Goal: Task Accomplishment & Management: Use online tool/utility

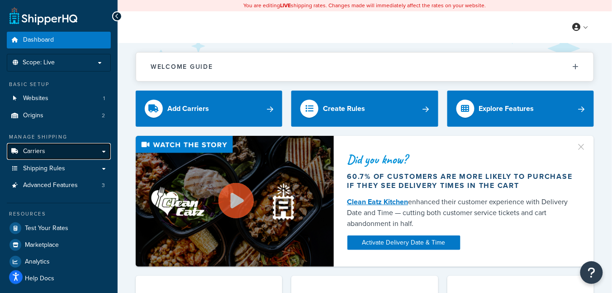
click at [51, 152] on link "Carriers" at bounding box center [59, 151] width 104 height 17
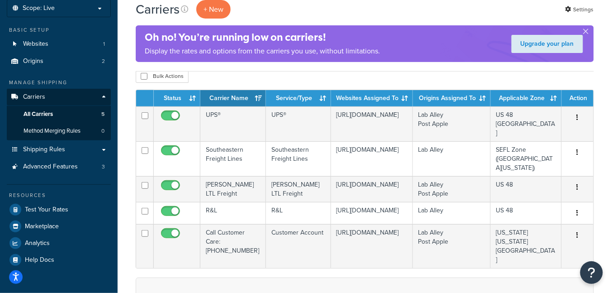
scroll to position [59, 0]
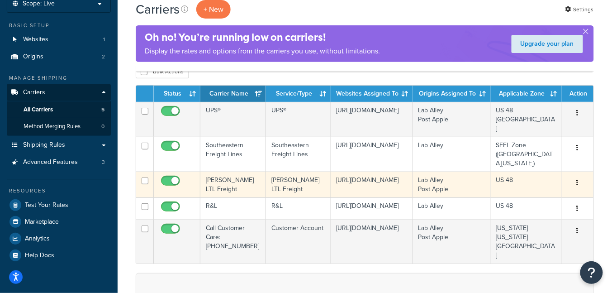
click at [228, 171] on td "[PERSON_NAME] LTL Freight" at bounding box center [233, 184] width 66 height 26
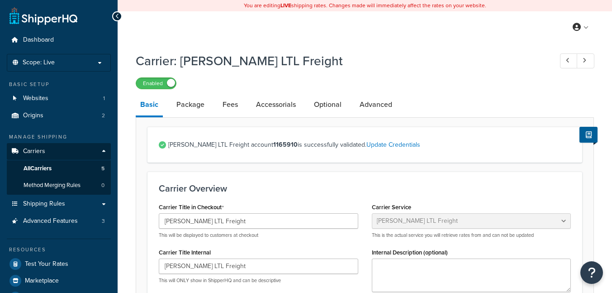
select select "saiaFreight"
click at [89, 169] on link "All Carriers 5" at bounding box center [59, 168] width 104 height 17
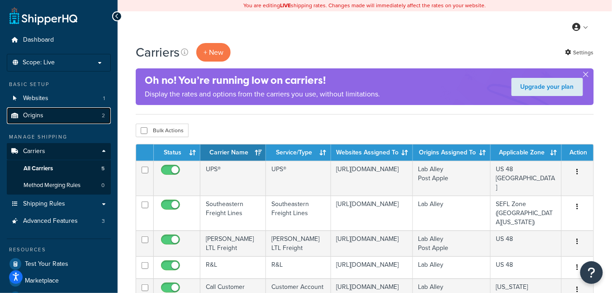
click at [68, 112] on link "Origins 2" at bounding box center [59, 115] width 104 height 17
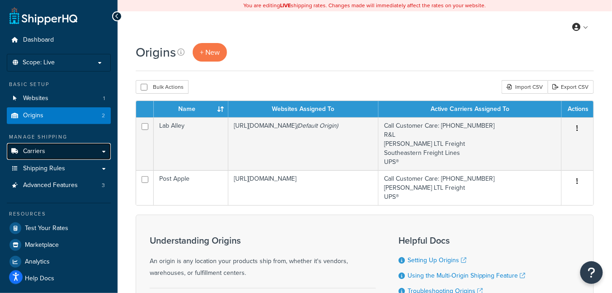
click at [78, 147] on link "Carriers" at bounding box center [59, 151] width 104 height 17
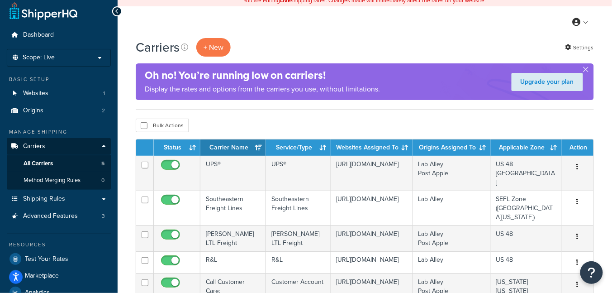
scroll to position [8, 0]
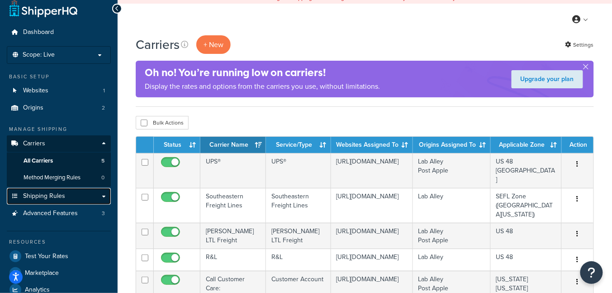
click at [64, 198] on span "Shipping Rules" at bounding box center [44, 196] width 42 height 8
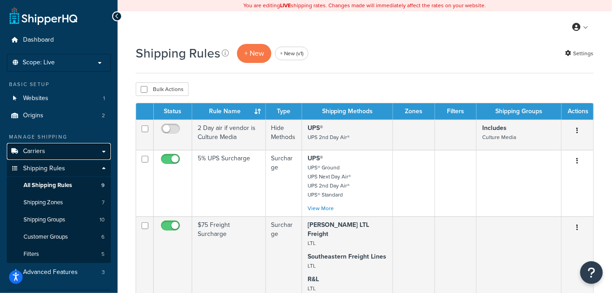
click at [52, 154] on link "Carriers" at bounding box center [59, 151] width 104 height 17
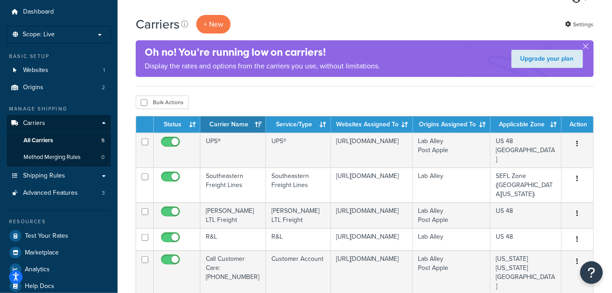
scroll to position [31, 0]
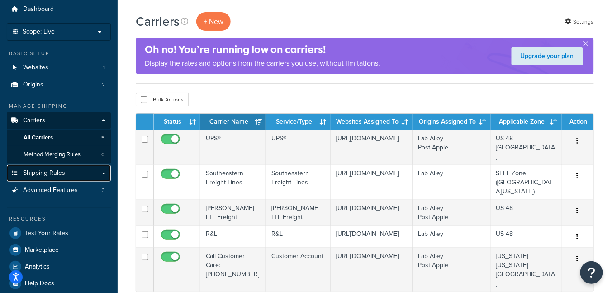
click at [55, 170] on span "Shipping Rules" at bounding box center [44, 173] width 42 height 8
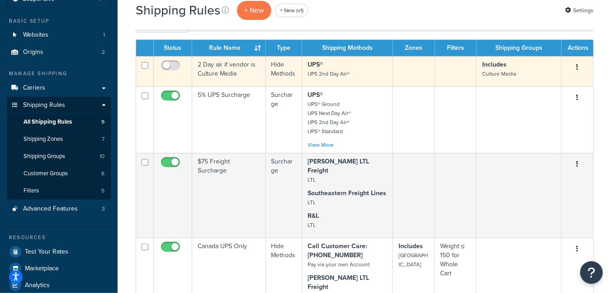
scroll to position [66, 0]
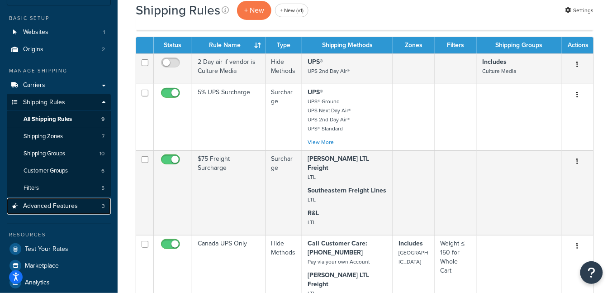
click at [82, 203] on link "Advanced Features 3" at bounding box center [59, 206] width 104 height 17
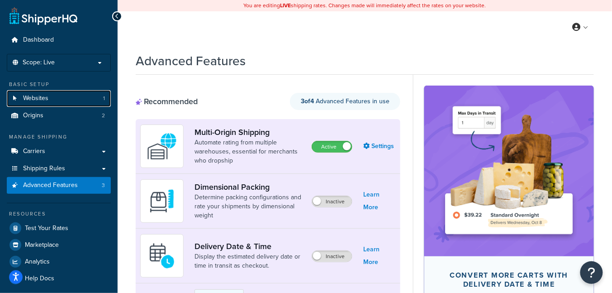
drag, startPoint x: 59, startPoint y: 95, endPoint x: 93, endPoint y: 80, distance: 36.9
click at [59, 95] on link "Websites 1" at bounding box center [59, 98] width 104 height 17
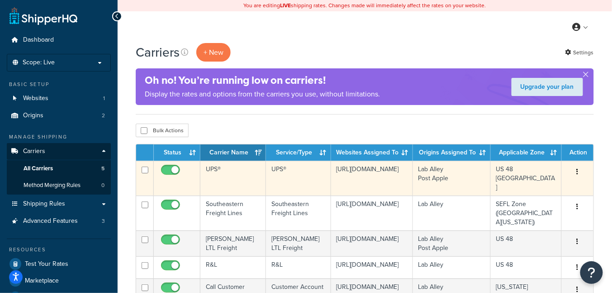
click at [235, 173] on td "UPS®" at bounding box center [233, 178] width 66 height 35
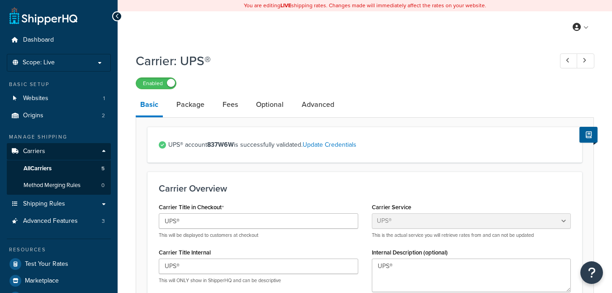
select select "ups"
click at [268, 107] on link "Optional" at bounding box center [269, 105] width 37 height 22
select select "residential"
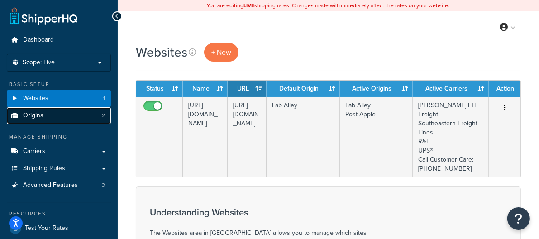
click at [67, 120] on link "Origins 2" at bounding box center [59, 115] width 104 height 17
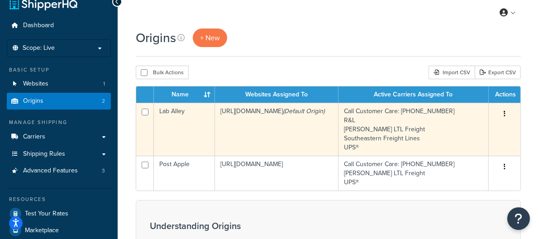
scroll to position [20, 0]
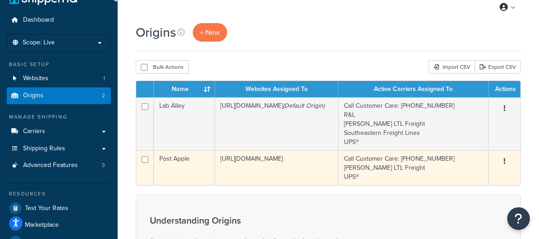
click at [285, 170] on td "[URL][DOMAIN_NAME]" at bounding box center [276, 167] width 123 height 35
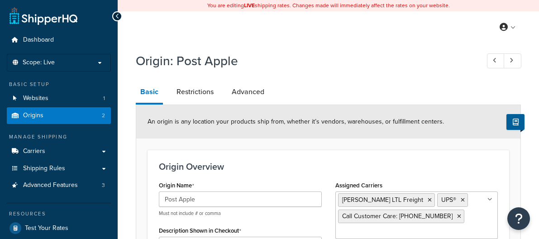
select select "38"
click at [345, 59] on h1 "Origin: Post Apple" at bounding box center [303, 61] width 334 height 18
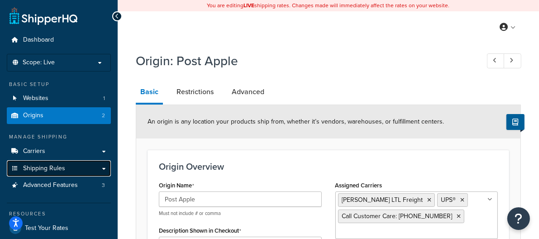
click at [71, 165] on link "Shipping Rules" at bounding box center [59, 168] width 104 height 17
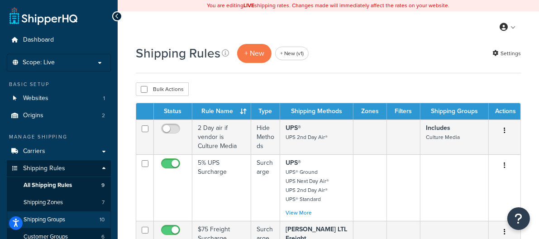
scroll to position [8, 0]
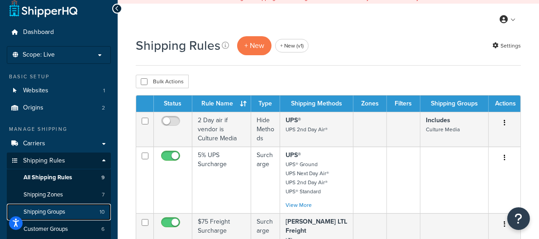
click at [67, 213] on link "Shipping Groups 10" at bounding box center [59, 211] width 104 height 17
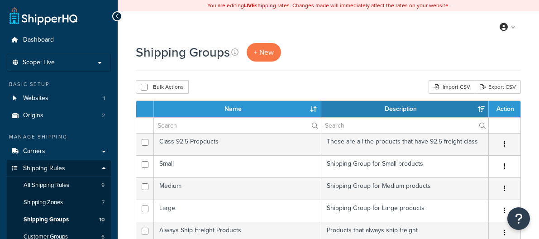
select select "15"
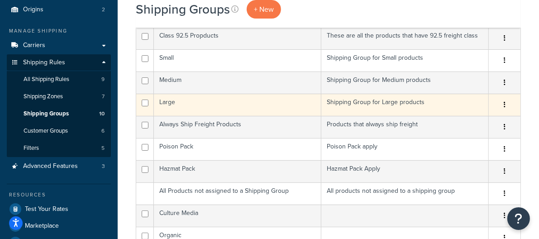
scroll to position [107, 0]
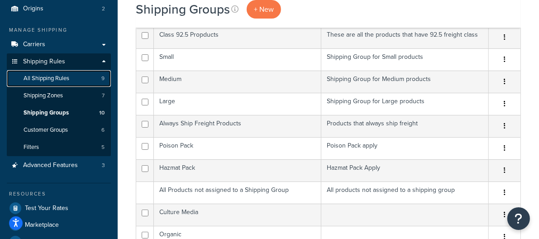
click at [82, 81] on link "All Shipping Rules 9" at bounding box center [59, 78] width 104 height 17
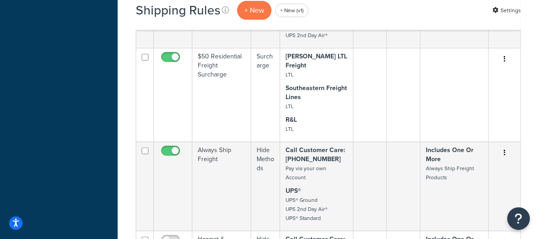
scroll to position [495, 0]
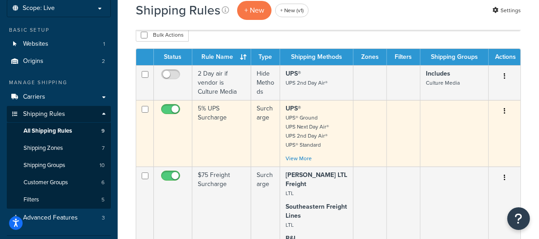
scroll to position [56, 0]
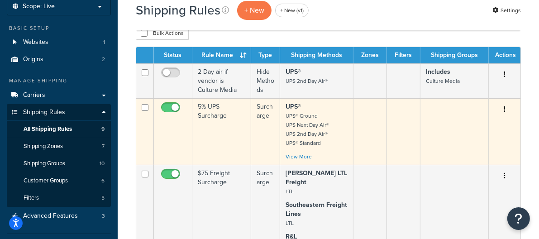
click at [229, 130] on td "5% UPS Surcharge" at bounding box center [221, 131] width 59 height 66
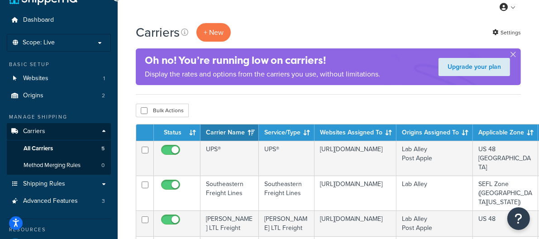
scroll to position [26, 0]
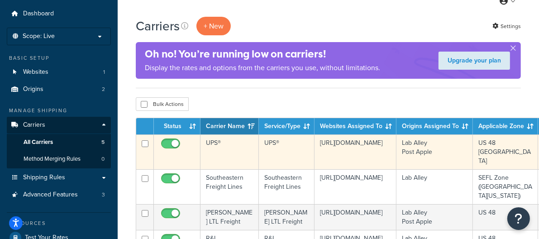
click at [238, 145] on td "UPS®" at bounding box center [229, 151] width 58 height 35
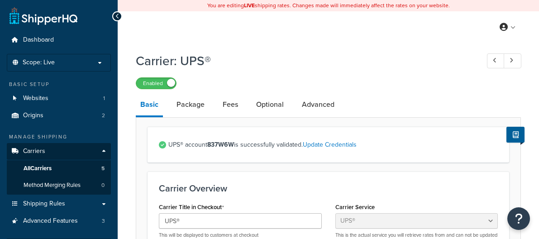
select select "ups"
click at [223, 104] on link "Fees" at bounding box center [230, 105] width 24 height 22
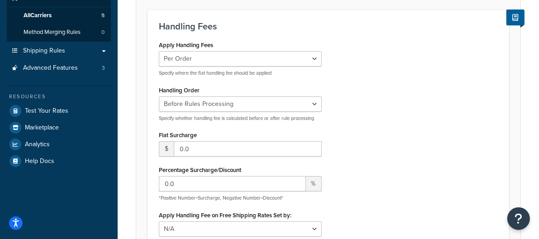
scroll to position [100, 0]
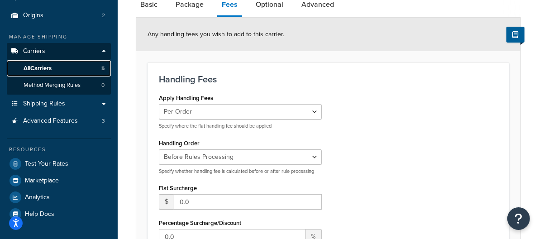
click at [73, 69] on link "All Carriers 5" at bounding box center [59, 68] width 104 height 17
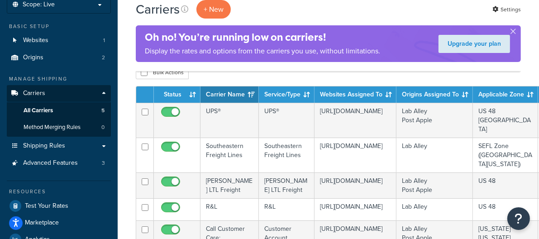
scroll to position [58, 0]
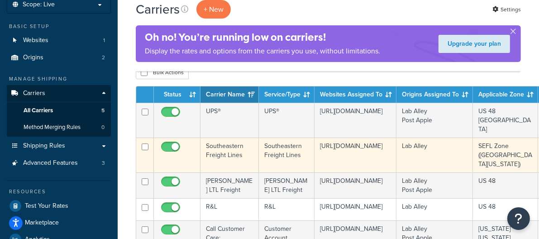
click at [226, 138] on td "Southeastern Freight Lines" at bounding box center [229, 154] width 58 height 35
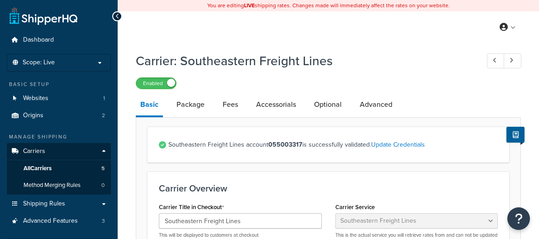
select select "seflFreight"
click at [231, 105] on link "Fees" at bounding box center [230, 105] width 24 height 22
select select "AFTER"
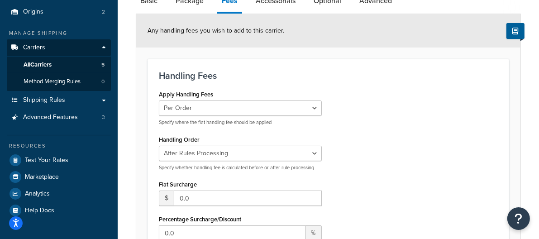
scroll to position [79, 0]
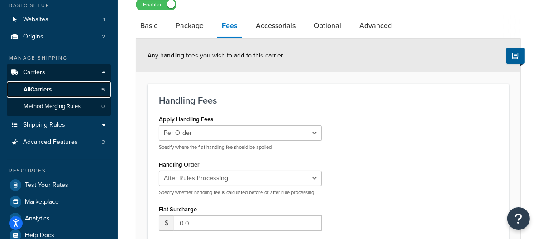
click at [77, 93] on link "All Carriers 5" at bounding box center [59, 89] width 104 height 17
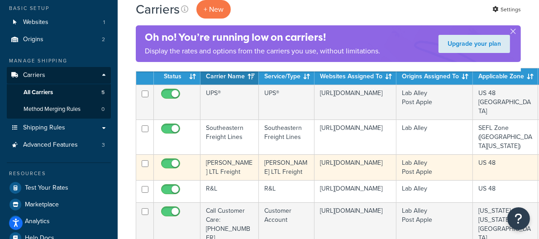
scroll to position [82, 0]
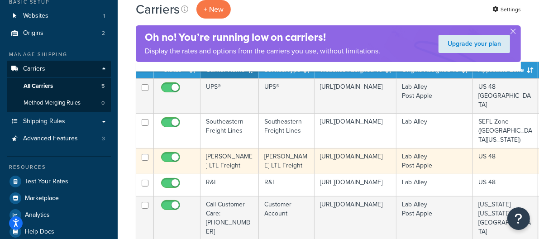
click at [240, 148] on td "[PERSON_NAME] LTL Freight" at bounding box center [229, 161] width 58 height 26
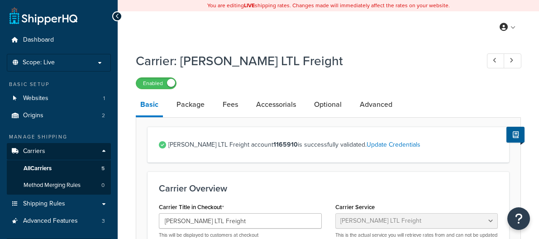
select select "saiaFreight"
click at [220, 107] on link "Fees" at bounding box center [230, 105] width 24 height 22
select select "AFTER"
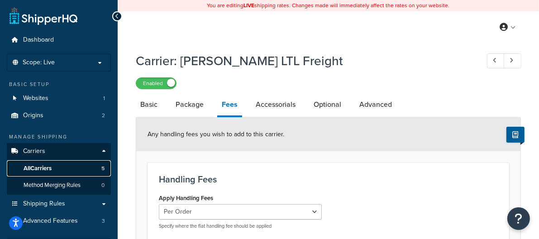
click at [77, 166] on link "All Carriers 5" at bounding box center [59, 168] width 104 height 17
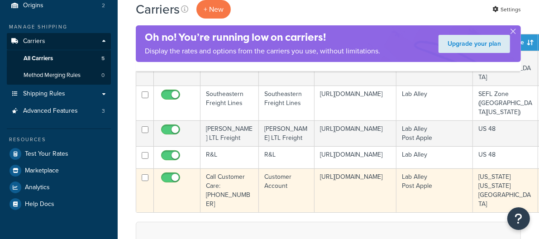
scroll to position [118, 0]
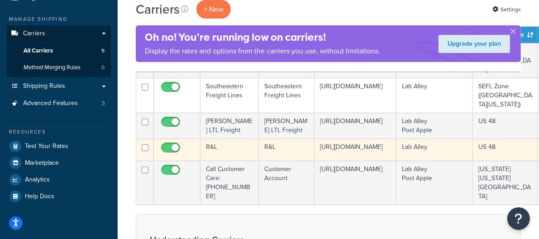
click at [215, 138] on td "R&L" at bounding box center [229, 149] width 58 height 22
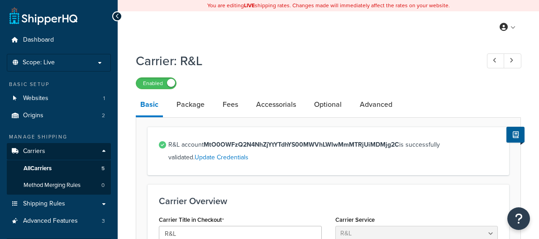
select select "rlFreight"
click at [234, 109] on link "Fees" at bounding box center [230, 105] width 24 height 22
select select "AFTER"
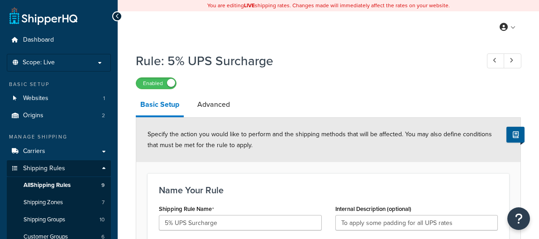
select select "PERCENTAGE"
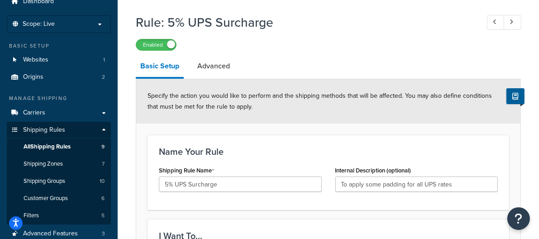
scroll to position [40, 0]
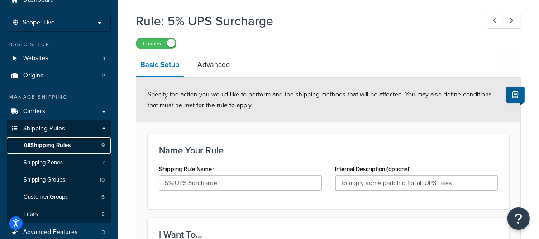
click at [92, 145] on link "All Shipping Rules 9" at bounding box center [59, 145] width 104 height 17
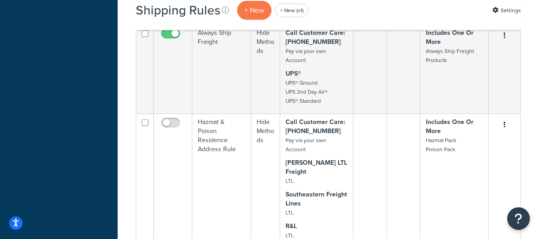
scroll to position [619, 0]
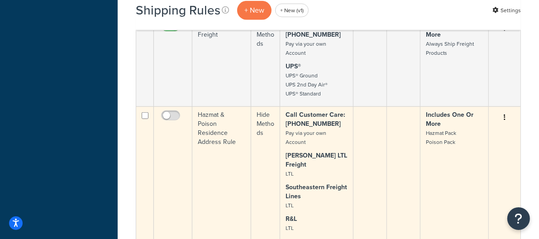
click at [225, 106] on td "Hazmat & Poison Residence Address Rule" at bounding box center [221, 184] width 59 height 157
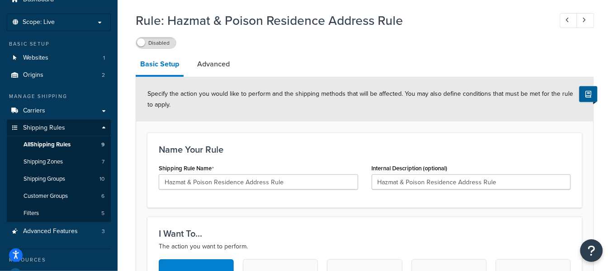
scroll to position [42, 0]
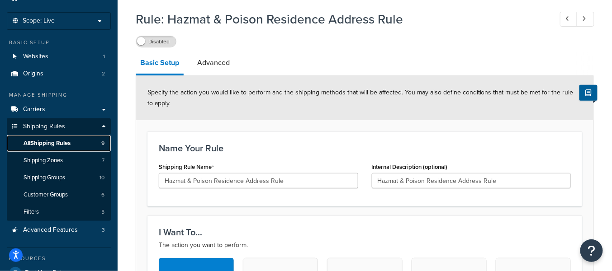
click at [80, 140] on link "All Shipping Rules 9" at bounding box center [59, 143] width 104 height 17
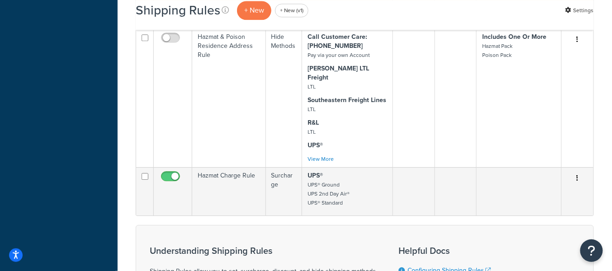
scroll to position [640, 0]
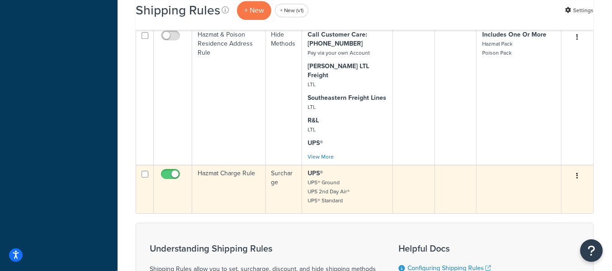
click at [359, 169] on p "UPS® UPS® Ground UPS 2nd Day Air® UPS® Standard" at bounding box center [347, 187] width 80 height 36
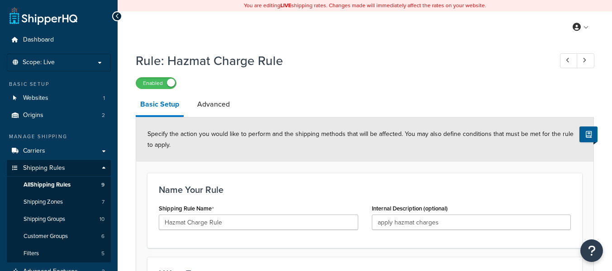
select select "SHIPPING_GROUP"
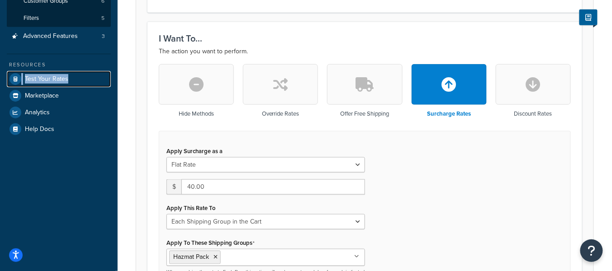
scroll to position [241, 0]
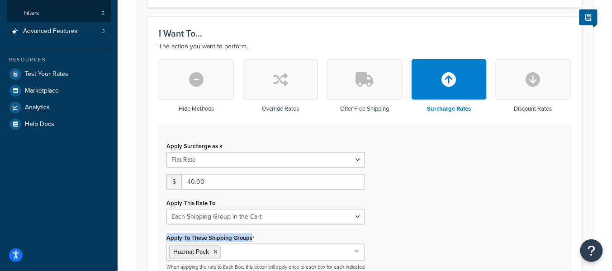
drag, startPoint x: 264, startPoint y: 238, endPoint x: 222, endPoint y: 209, distance: 50.3
click at [145, 233] on form "Specify the action you would like to perform and the shipping methods that will…" at bounding box center [364, 255] width 457 height 757
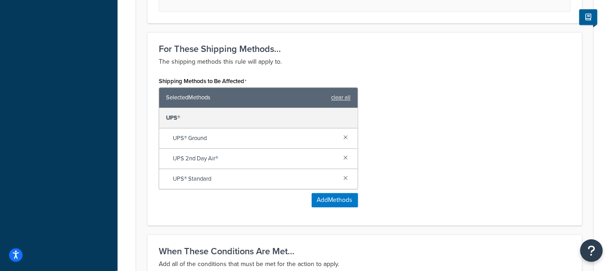
scroll to position [648, 0]
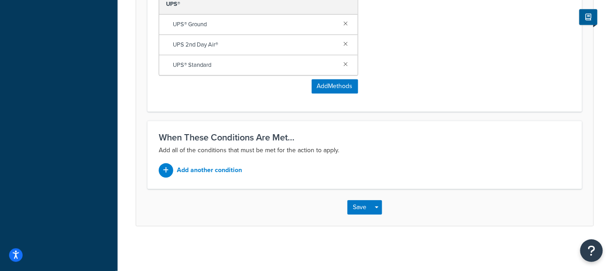
click at [262, 153] on p "Add all of the conditions that must be met for the action to apply." at bounding box center [365, 150] width 412 height 11
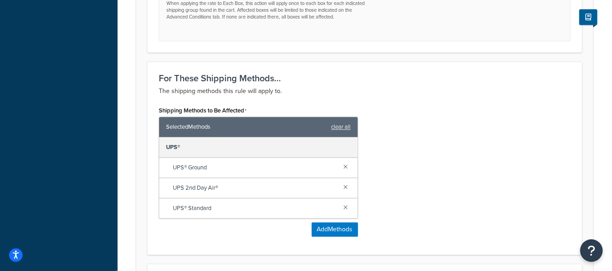
scroll to position [0, 0]
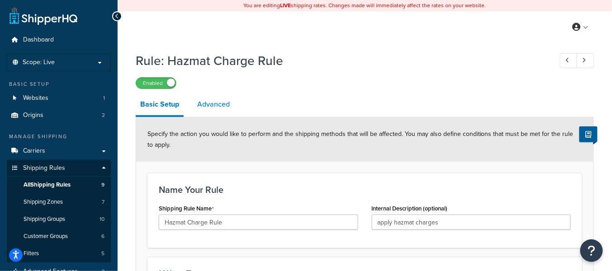
drag, startPoint x: 217, startPoint y: 103, endPoint x: 353, endPoint y: 89, distance: 136.8
click at [217, 103] on link "Advanced" at bounding box center [214, 105] width 42 height 22
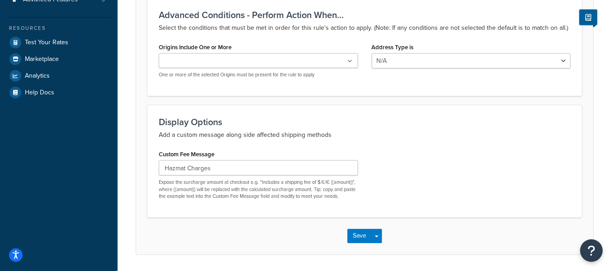
scroll to position [302, 0]
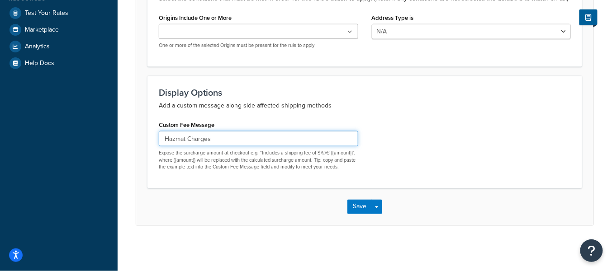
click at [237, 139] on input "Hazmat Charges" at bounding box center [258, 138] width 199 height 15
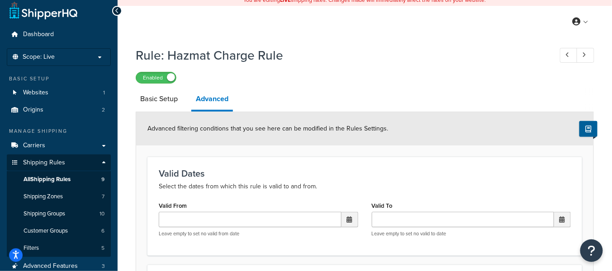
scroll to position [0, 0]
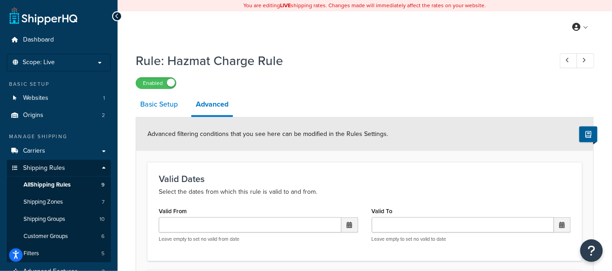
click at [166, 109] on link "Basic Setup" at bounding box center [159, 105] width 47 height 22
select select "SHIPPING_GROUP"
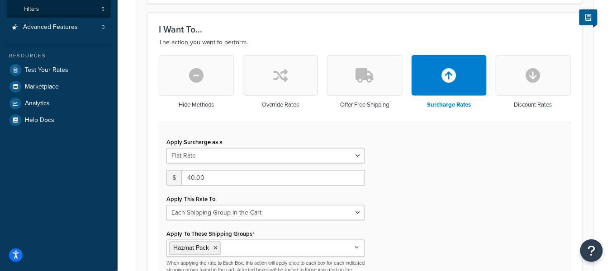
scroll to position [248, 0]
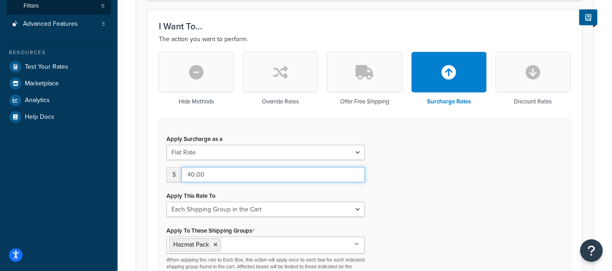
drag, startPoint x: 227, startPoint y: 174, endPoint x: 158, endPoint y: 176, distance: 69.7
click at [157, 174] on div "Hide Methods Override Rates Offer Free Shipping Surcharge Rates Discount Rates …" at bounding box center [364, 175] width 425 height 246
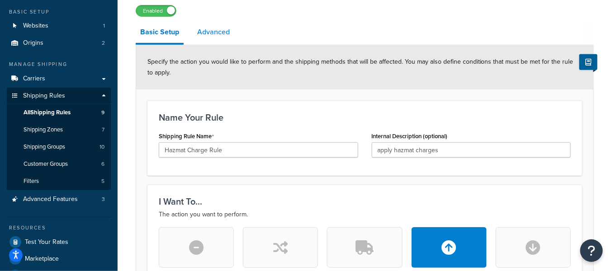
click at [209, 32] on link "Advanced" at bounding box center [214, 32] width 42 height 22
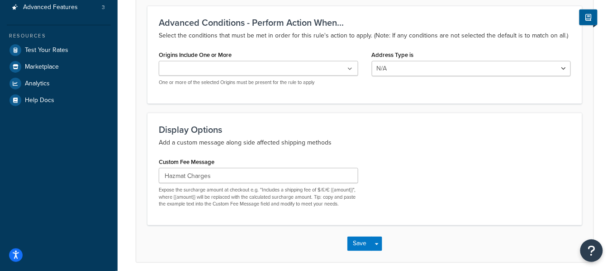
scroll to position [265, 0]
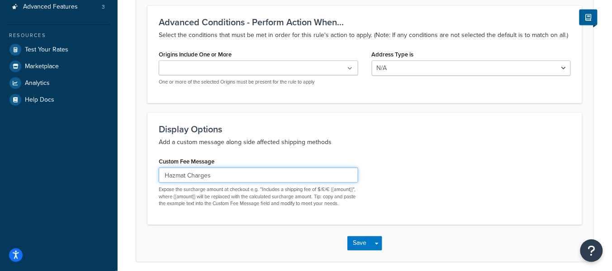
click at [260, 171] on input "Hazmat Charges" at bounding box center [258, 175] width 199 height 15
type input "Hazmat Charges include $40"
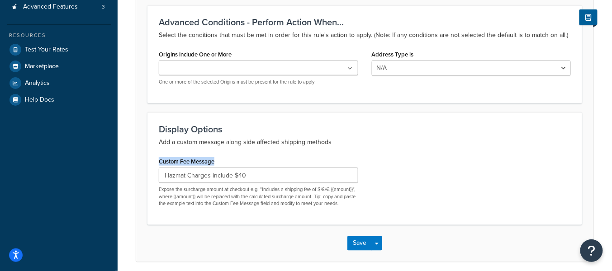
drag, startPoint x: 223, startPoint y: 163, endPoint x: 153, endPoint y: 164, distance: 70.5
click at [153, 164] on div "Custom Fee Message Hazmat Charges include $40 Expose the surcharge amount at ch…" at bounding box center [258, 184] width 213 height 59
copy label "Custom Fee Message"
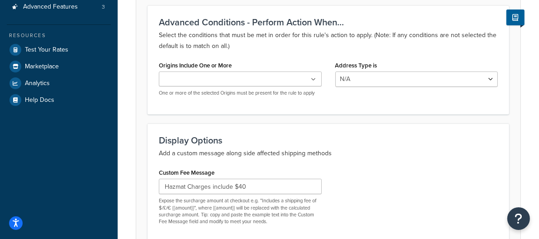
click at [336, 144] on h3 "Display Options" at bounding box center [328, 140] width 339 height 10
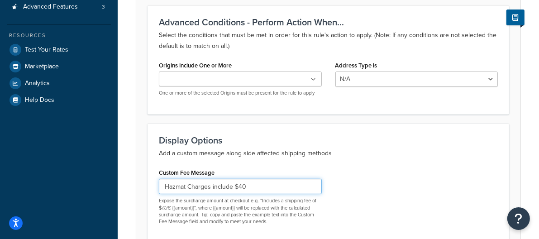
drag, startPoint x: 213, startPoint y: 188, endPoint x: 267, endPoint y: 187, distance: 54.3
click at [267, 187] on input "Hazmat Charges include $40" at bounding box center [240, 186] width 163 height 15
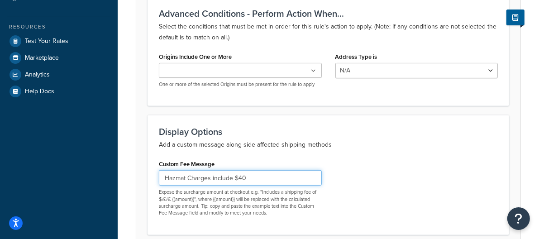
scroll to position [279, 0]
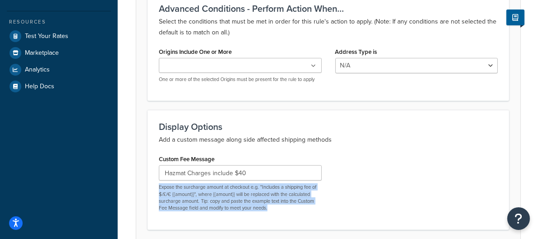
drag, startPoint x: 275, startPoint y: 207, endPoint x: 152, endPoint y: 185, distance: 124.9
click at [152, 185] on div "Custom Fee Message Hazmat Charges include $40 Expose the surcharge amount at ch…" at bounding box center [240, 185] width 176 height 66
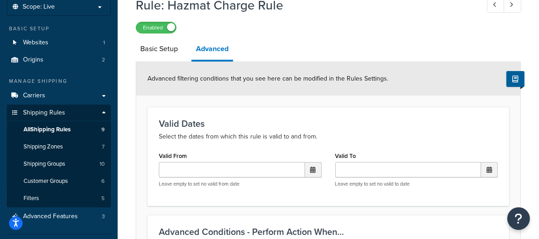
scroll to position [0, 0]
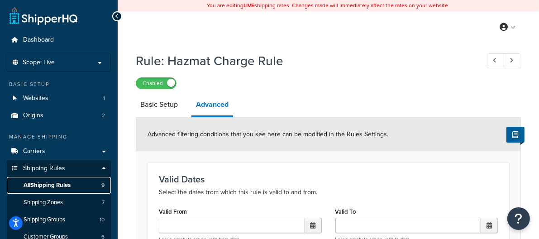
click at [90, 184] on link "All Shipping Rules 9" at bounding box center [59, 185] width 104 height 17
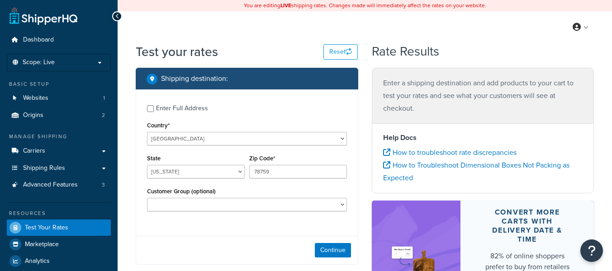
select select "[GEOGRAPHIC_DATA]"
click at [283, 172] on input "78759" at bounding box center [298, 172] width 98 height 14
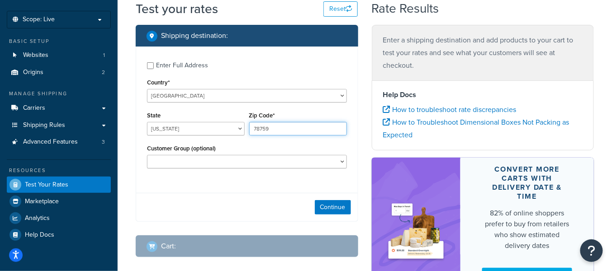
scroll to position [57, 0]
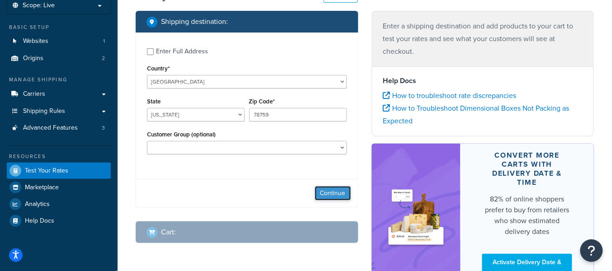
click at [320, 195] on button "Continue" at bounding box center [333, 193] width 36 height 14
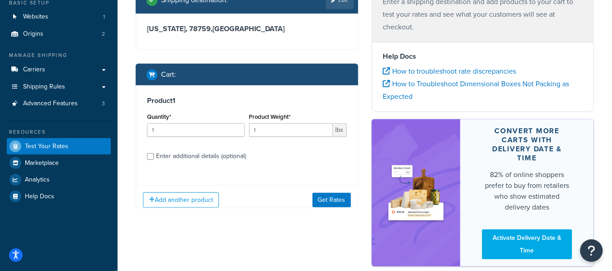
scroll to position [86, 0]
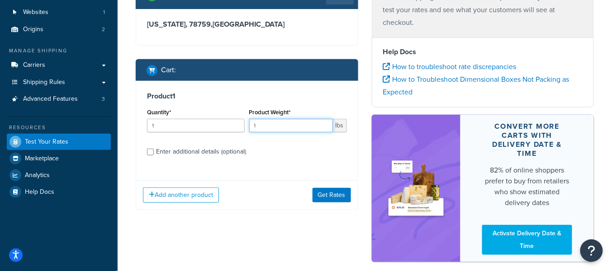
click at [294, 123] on input "1" at bounding box center [291, 126] width 84 height 14
type input "10"
click at [231, 150] on div "Enter additional details (optional)" at bounding box center [201, 152] width 90 height 13
click at [154, 150] on input "Enter additional details (optional)" at bounding box center [150, 152] width 7 height 7
checkbox input "true"
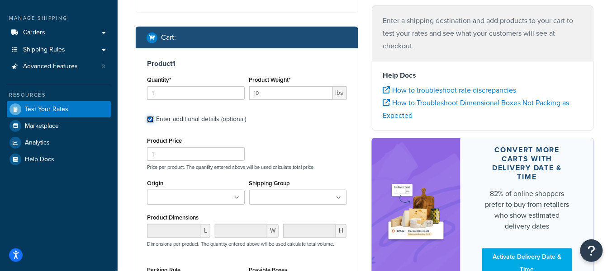
scroll to position [125, 0]
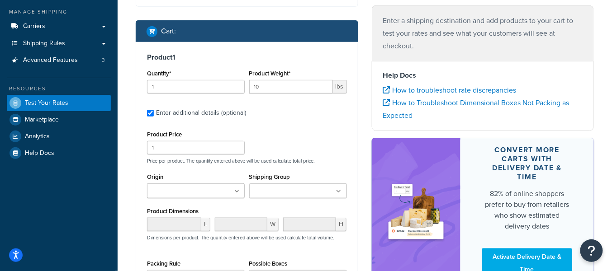
click at [289, 185] on ul at bounding box center [298, 191] width 98 height 15
type input "hazmat"
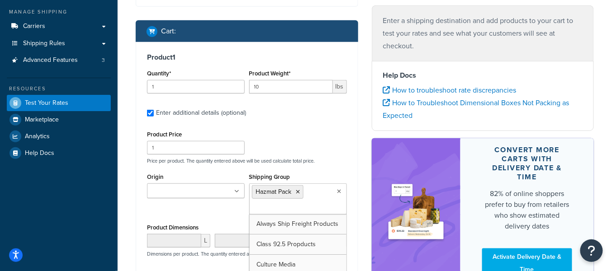
drag, startPoint x: 289, startPoint y: 209, endPoint x: 307, endPoint y: 182, distance: 32.9
click at [323, 145] on div "Product Price 1 Price per product. The quantity entered above will be used calc…" at bounding box center [247, 146] width 204 height 36
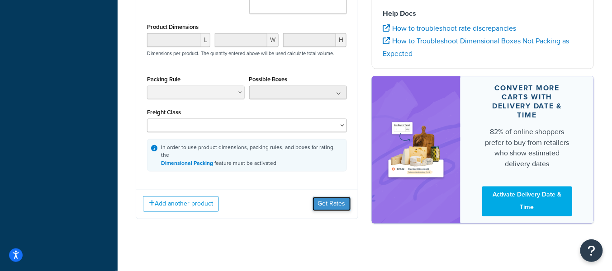
click at [340, 200] on button "Get Rates" at bounding box center [331, 204] width 38 height 14
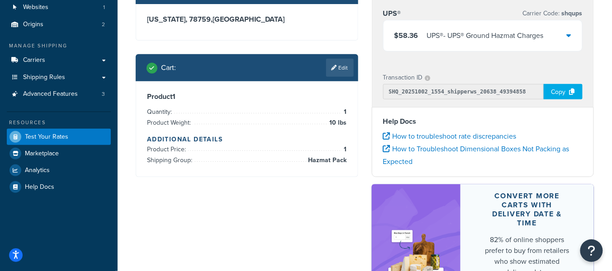
scroll to position [86, 0]
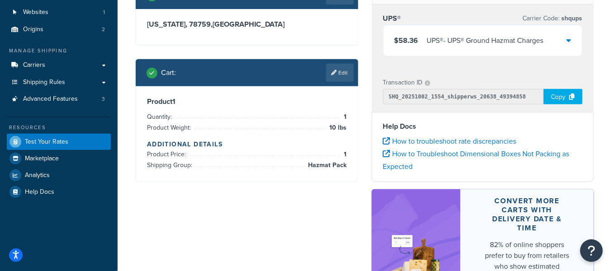
click at [553, 38] on div "$58.36 UPS® - UPS® Ground Hazmat Charges" at bounding box center [482, 40] width 199 height 31
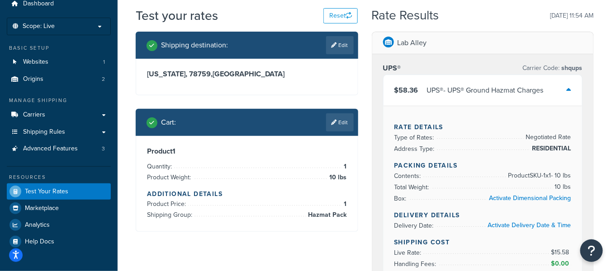
scroll to position [35, 0]
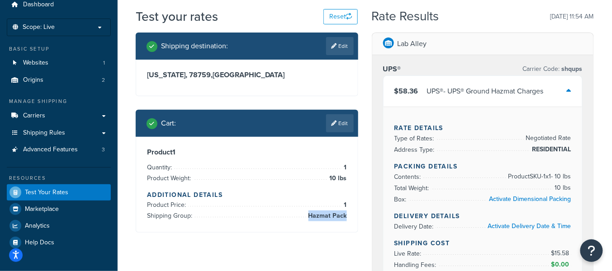
click at [345, 215] on div "Product 1 Quantity: 1 Product Weight: 10 lbs Additional Details Product Price: …" at bounding box center [247, 184] width 222 height 95
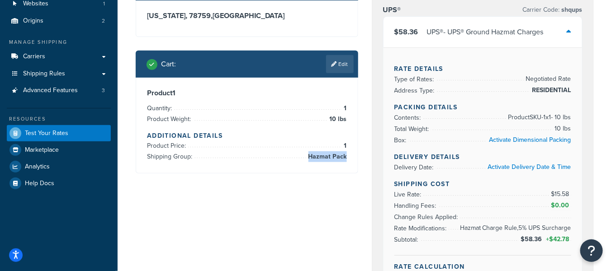
scroll to position [95, 0]
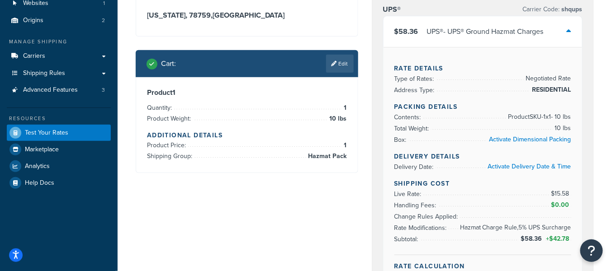
drag, startPoint x: 468, startPoint y: 227, endPoint x: 463, endPoint y: 227, distance: 5.0
click at [465, 227] on li "Rate Modifications: + $42.78" at bounding box center [482, 227] width 177 height 11
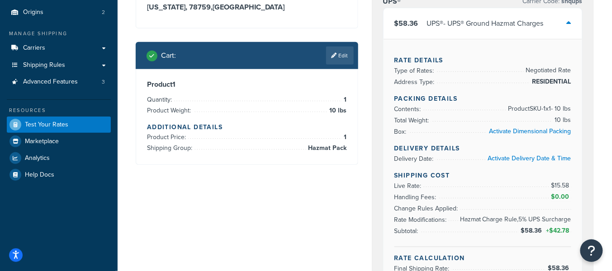
scroll to position [102, 0]
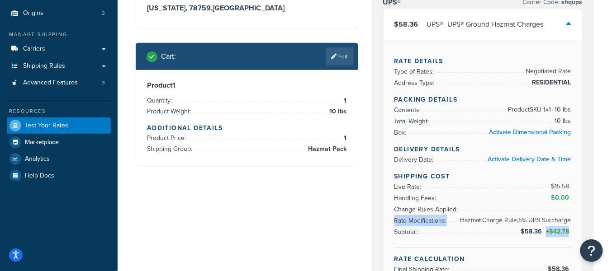
drag, startPoint x: 562, startPoint y: 228, endPoint x: 481, endPoint y: 219, distance: 81.0
click at [481, 219] on ul "Live Rate: $15.58 Handling Fees: $0.00 Change Rules Applied: Hazmat Charge Rule…" at bounding box center [482, 209] width 177 height 57
drag, startPoint x: 525, startPoint y: 224, endPoint x: 530, endPoint y: 223, distance: 5.2
click at [525, 224] on span "Hazmat Charge Rule,5% UPS Surcharge" at bounding box center [514, 220] width 113 height 11
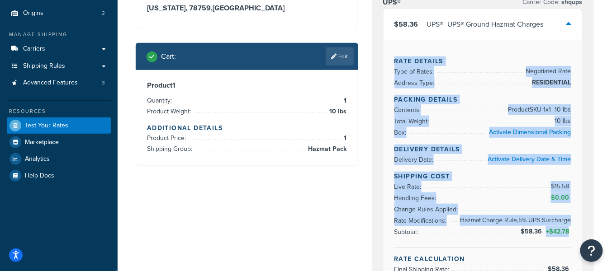
drag, startPoint x: 394, startPoint y: 60, endPoint x: 571, endPoint y: 230, distance: 245.0
click at [571, 230] on div "Rate Details Type of Rates: Negotiated Rate Address Type: RESIDENTIAL Packing D…" at bounding box center [482, 163] width 199 height 246
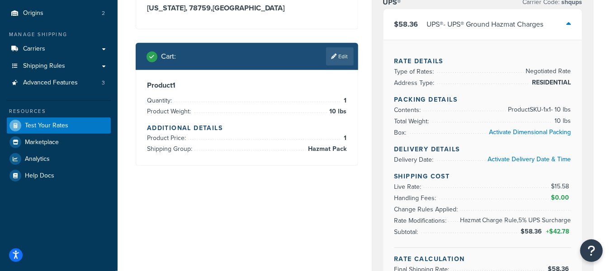
click at [570, 23] on icon at bounding box center [569, 23] width 5 height 7
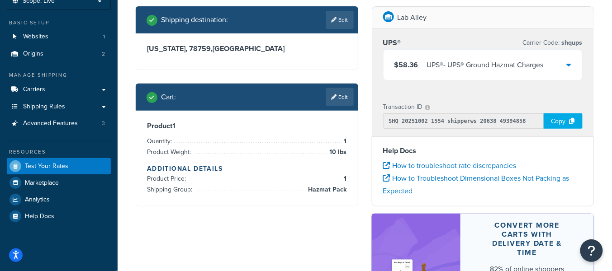
scroll to position [61, 0]
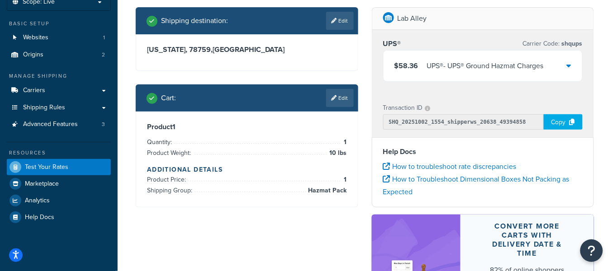
click at [553, 62] on div "$58.36 UPS® - UPS® Ground Hazmat Charges" at bounding box center [482, 66] width 199 height 31
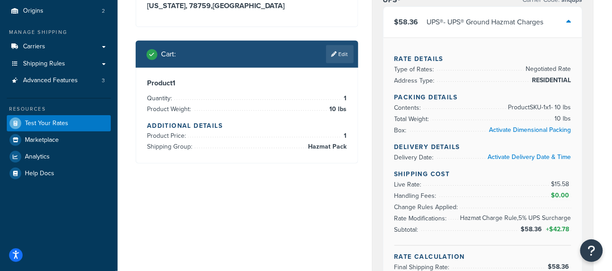
scroll to position [109, 0]
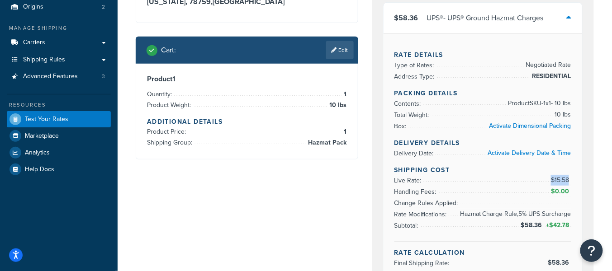
drag, startPoint x: 571, startPoint y: 180, endPoint x: 552, endPoint y: 179, distance: 19.1
click at [552, 179] on span "$15.58" at bounding box center [561, 179] width 20 height 9
click at [571, 21] on icon at bounding box center [569, 17] width 5 height 7
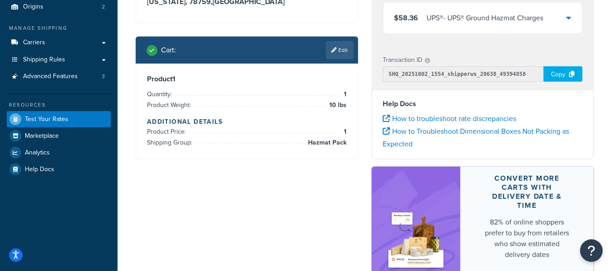
click at [564, 23] on div "$58.36 UPS® - UPS® Ground Hazmat Charges" at bounding box center [482, 18] width 199 height 31
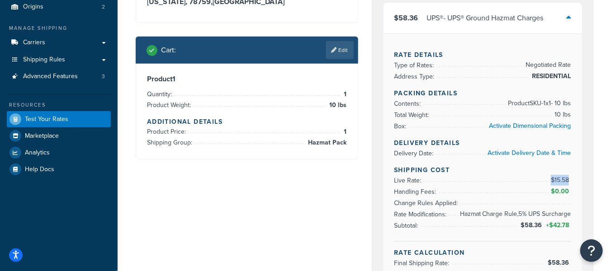
drag, startPoint x: 571, startPoint y: 180, endPoint x: 548, endPoint y: 180, distance: 22.2
click at [549, 180] on span "$15.58" at bounding box center [560, 180] width 22 height 11
drag, startPoint x: 547, startPoint y: 21, endPoint x: 496, endPoint y: 21, distance: 50.6
click at [496, 21] on div "UPS® - UPS® Ground Hazmat Charges" at bounding box center [485, 18] width 117 height 13
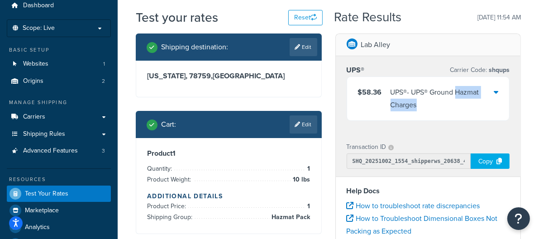
scroll to position [34, 0]
click at [493, 96] on div "UPS® - UPS® Ground Hazmat Charges" at bounding box center [442, 98] width 104 height 25
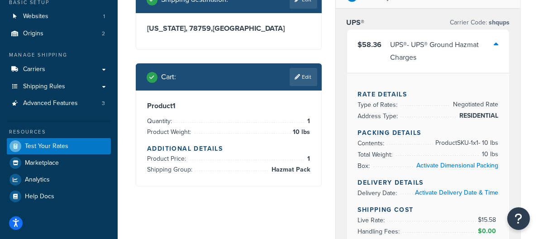
scroll to position [90, 0]
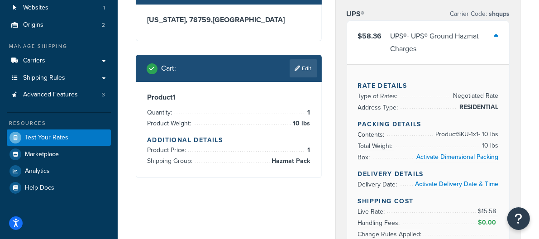
click at [296, 159] on span "Hazmat Pack" at bounding box center [289, 161] width 41 height 11
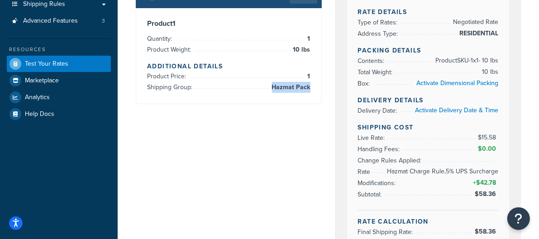
scroll to position [161, 0]
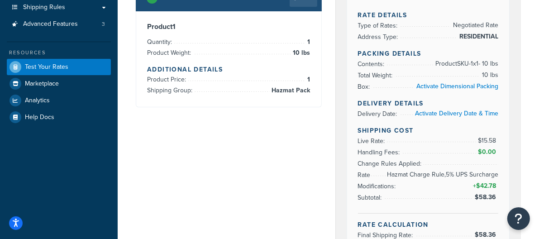
drag, startPoint x: 387, startPoint y: 174, endPoint x: 493, endPoint y: 173, distance: 106.7
click at [493, 173] on li "Rate Modifications: + $42.78" at bounding box center [428, 180] width 141 height 23
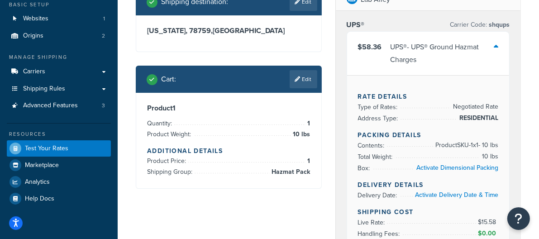
scroll to position [78, 0]
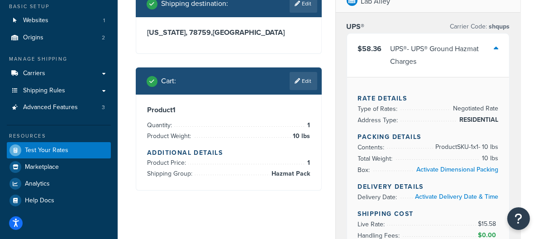
click at [496, 47] on icon at bounding box center [495, 48] width 5 height 7
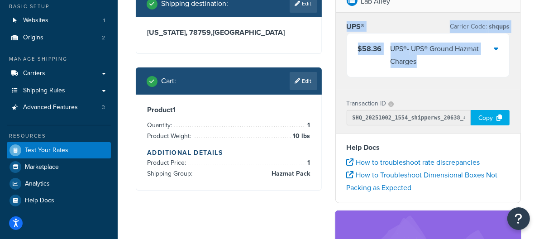
drag, startPoint x: 345, startPoint y: 23, endPoint x: 448, endPoint y: 62, distance: 109.9
click at [448, 62] on div "UPS® Carrier Code: shqups $58.36 UPS® - UPS® Ground Hazmat Charges" at bounding box center [428, 51] width 185 height 77
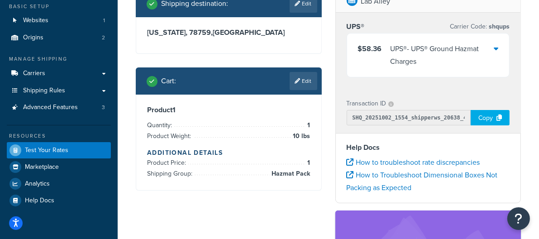
click at [400, 23] on div "UPS® Carrier Code: shqups" at bounding box center [427, 26] width 163 height 13
click at [481, 45] on div "UPS® - UPS® Ground Hazmat Charges" at bounding box center [442, 55] width 104 height 25
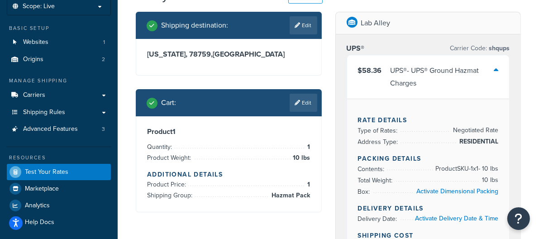
scroll to position [43, 0]
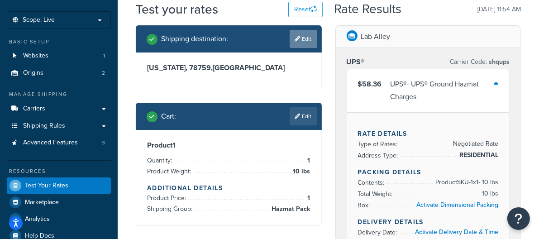
click at [301, 40] on link "Edit" at bounding box center [303, 39] width 28 height 18
select select "TX"
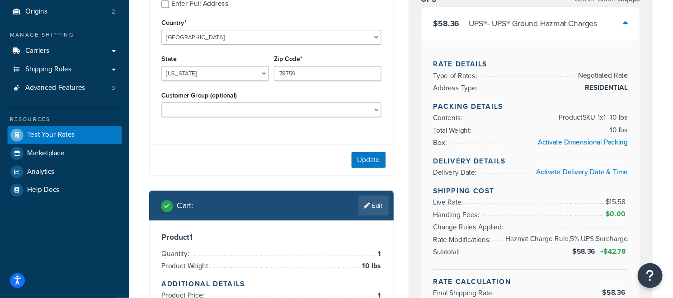
scroll to position [105, 0]
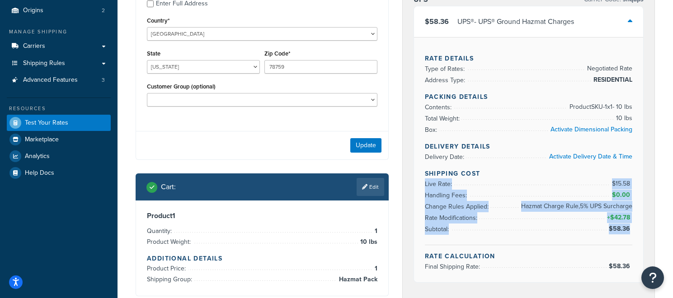
drag, startPoint x: 632, startPoint y: 229, endPoint x: 581, endPoint y: 181, distance: 70.1
click at [581, 181] on ul "Live Rate: $15.58 Handling Fees: $0.00 Change Rules Applied: Hazmat Charge Rule…" at bounding box center [529, 207] width 208 height 57
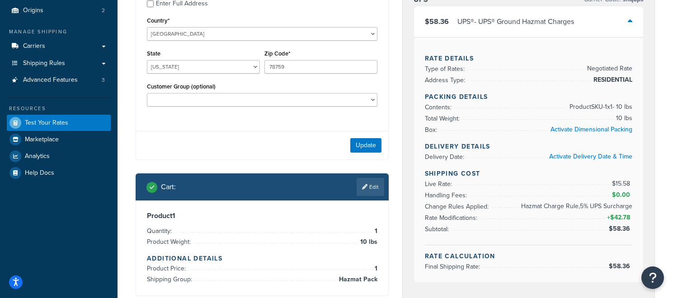
click at [598, 181] on li "Live Rate: $15.58" at bounding box center [529, 184] width 208 height 11
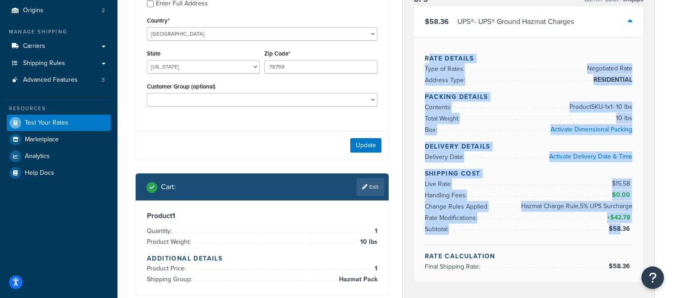
drag, startPoint x: 427, startPoint y: 58, endPoint x: 620, endPoint y: 232, distance: 259.7
click at [611, 232] on div "Rate Details Type of Rates: Negotiated Rate Address Type: RESIDENTIAL Packing D…" at bounding box center [529, 160] width 230 height 246
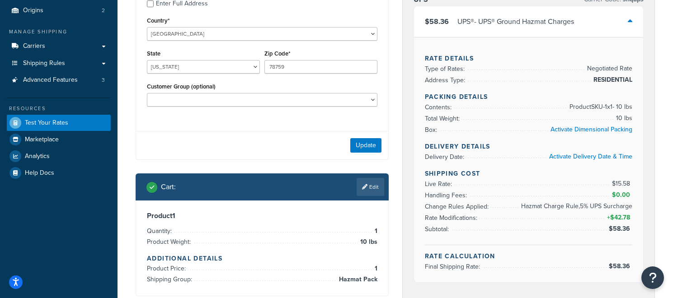
click at [311, 132] on div "Update" at bounding box center [262, 145] width 252 height 28
drag, startPoint x: 426, startPoint y: 208, endPoint x: 578, endPoint y: 208, distance: 151.9
click at [578, 207] on li "Change Rules Applied: Hazmat Charge Rule,5% UPS Surcharge" at bounding box center [529, 206] width 208 height 11
drag, startPoint x: 479, startPoint y: 91, endPoint x: 441, endPoint y: 60, distance: 48.8
click at [479, 91] on div "Rate Details Type of Rates: Negotiated Rate Address Type: RESIDENTIAL Packing D…" at bounding box center [529, 160] width 230 height 246
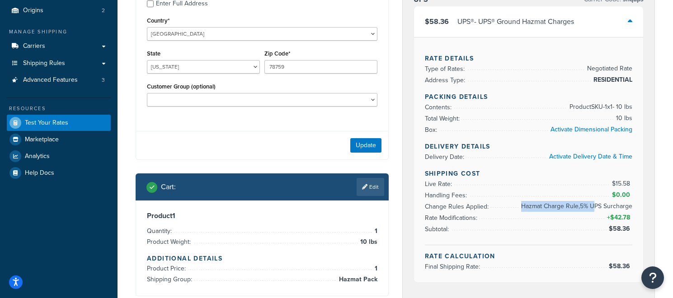
drag, startPoint x: 523, startPoint y: 207, endPoint x: 588, endPoint y: 203, distance: 65.6
click at [595, 207] on span "Hazmat Charge Rule,5% UPS Surcharge" at bounding box center [575, 206] width 113 height 11
drag, startPoint x: 438, startPoint y: 97, endPoint x: 434, endPoint y: 87, distance: 10.7
click at [437, 94] on h4 "Packing Details" at bounding box center [529, 96] width 208 height 9
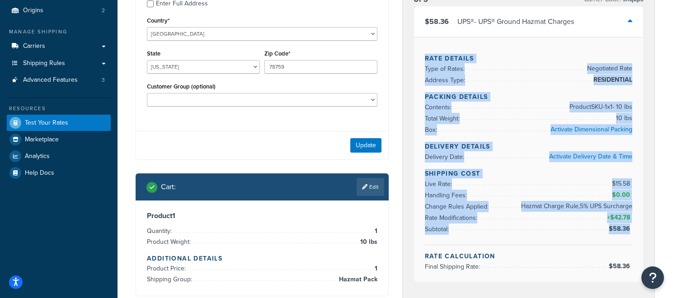
drag, startPoint x: 435, startPoint y: 67, endPoint x: 629, endPoint y: 233, distance: 255.3
click at [611, 233] on div "Rate Details Type of Rates: Negotiated Rate Address Type: RESIDENTIAL Packing D…" at bounding box center [529, 160] width 230 height 246
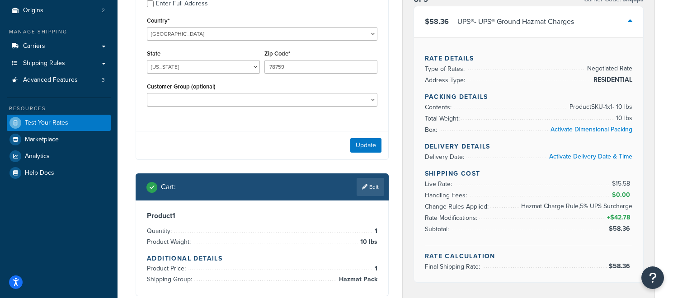
click at [493, 211] on li "Change Rules Applied: Hazmat Charge Rule,5% UPS Surcharge" at bounding box center [529, 206] width 208 height 11
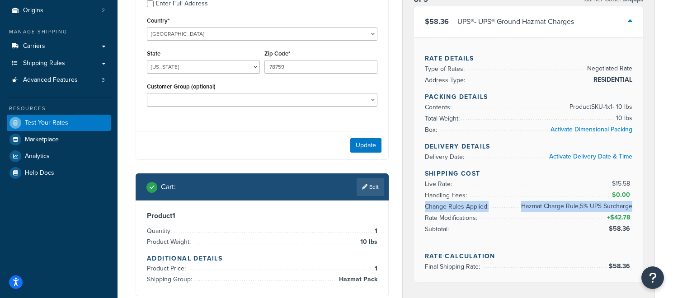
drag, startPoint x: 425, startPoint y: 206, endPoint x: 632, endPoint y: 208, distance: 207.1
click at [611, 208] on li "Change Rules Applied: Hazmat Charge Rule,5% UPS Surcharge" at bounding box center [529, 206] width 208 height 11
click at [600, 208] on span "Hazmat Charge Rule,5% UPS Surcharge" at bounding box center [575, 206] width 113 height 11
drag, startPoint x: 484, startPoint y: 207, endPoint x: 488, endPoint y: 209, distance: 4.7
click at [488, 209] on li "Change Rules Applied: Hazmat Charge Rule,5% UPS Surcharge" at bounding box center [529, 206] width 208 height 11
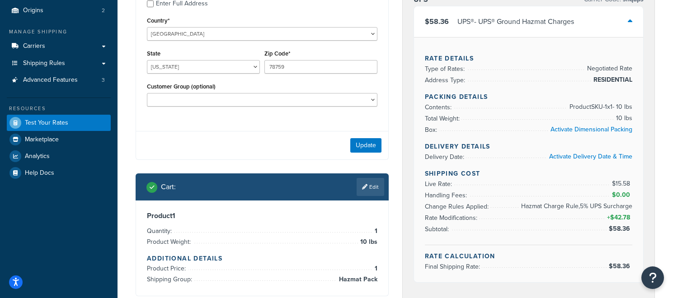
click at [586, 213] on li "Rate Modifications: + $42.78" at bounding box center [529, 218] width 208 height 11
drag, startPoint x: 582, startPoint y: 207, endPoint x: 626, endPoint y: 203, distance: 43.6
click at [611, 205] on span "Hazmat Charge Rule,5% UPS Surcharge" at bounding box center [575, 206] width 113 height 11
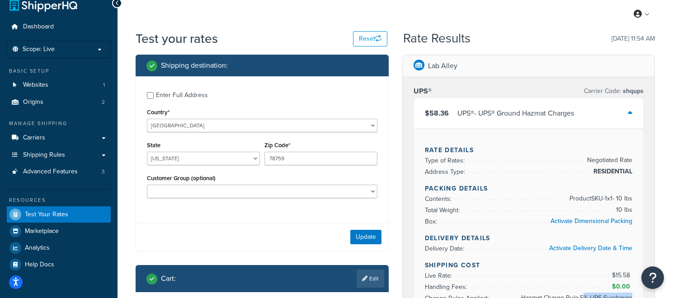
scroll to position [14, 0]
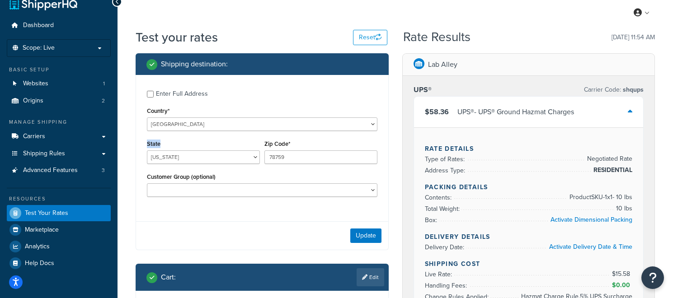
drag, startPoint x: 195, startPoint y: 141, endPoint x: 142, endPoint y: 142, distance: 52.9
click at [142, 142] on div "Enter Full Address Country* United States United Kingdom Afghanistan Åland Isla…" at bounding box center [262, 145] width 252 height 140
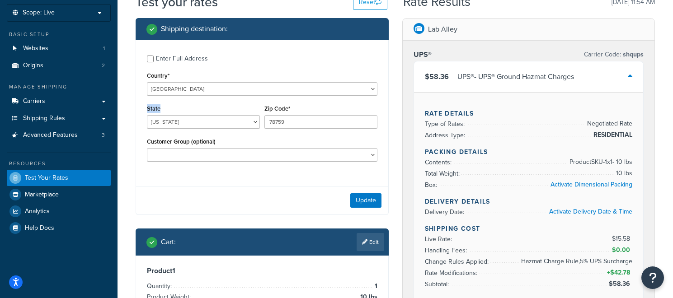
scroll to position [52, 0]
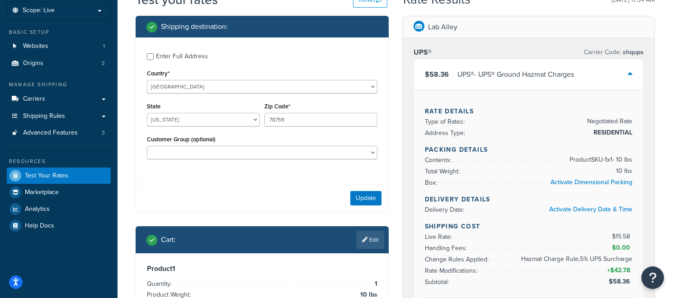
click at [189, 57] on div "Enter Full Address" at bounding box center [182, 56] width 52 height 13
click at [154, 57] on input "Enter Full Address" at bounding box center [150, 56] width 7 height 7
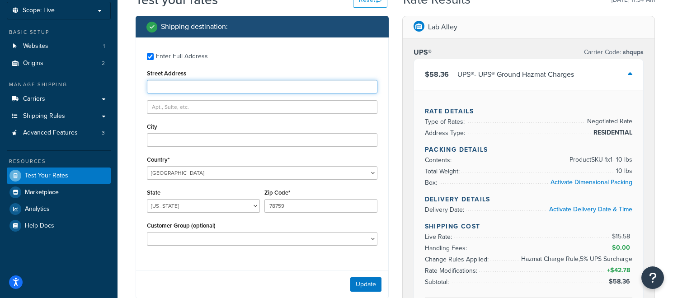
click at [246, 85] on input "Street Address" at bounding box center [262, 87] width 231 height 14
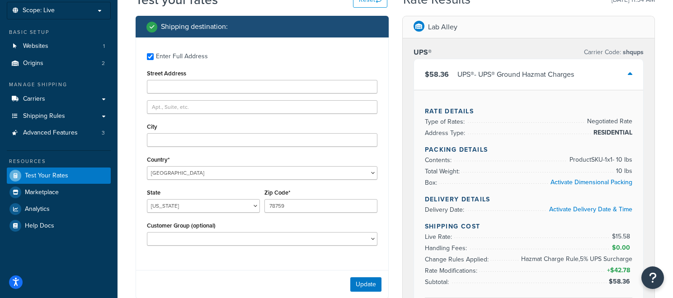
click at [276, 62] on label "Enter Full Address" at bounding box center [267, 55] width 222 height 14
click at [154, 60] on input "Enter Full Address" at bounding box center [150, 56] width 7 height 7
checkbox input "false"
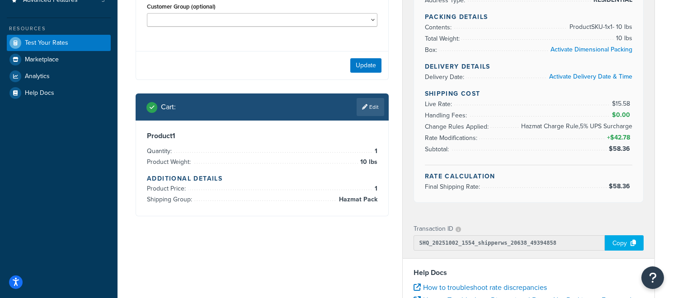
scroll to position [189, 0]
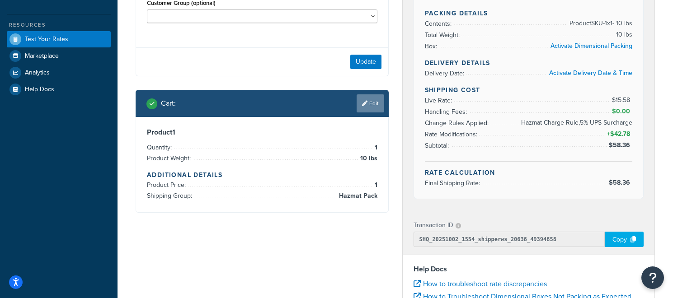
click at [359, 104] on link "Edit" at bounding box center [371, 104] width 28 height 18
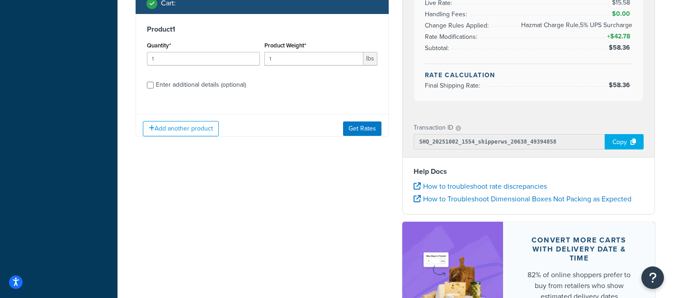
scroll to position [289, 0]
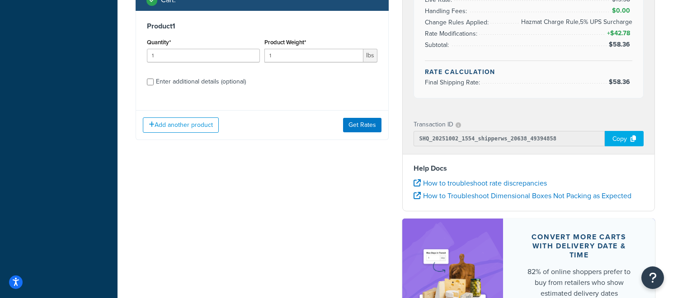
click at [198, 90] on div "Product 1 Quantity* 1 Product Weight* 1 lbs Enter additional details (optional)" at bounding box center [262, 57] width 252 height 93
click at [198, 85] on div "Enter additional details (optional)" at bounding box center [201, 82] width 90 height 13
click at [154, 85] on input "Enter additional details (optional)" at bounding box center [150, 82] width 7 height 7
checkbox input "true"
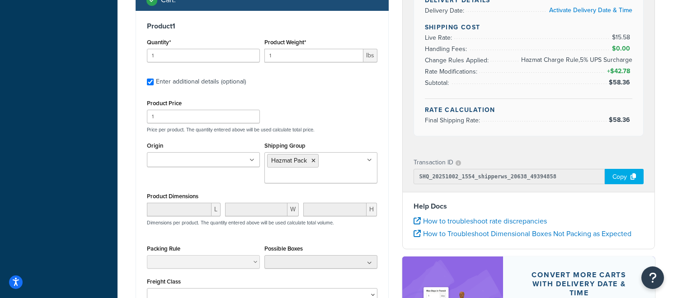
click at [233, 164] on ul at bounding box center [203, 159] width 113 height 15
click at [224, 146] on div "Origin Lab Alley Post Apple" at bounding box center [203, 154] width 113 height 28
click at [225, 156] on ul at bounding box center [203, 159] width 113 height 15
click at [313, 102] on div "Product Price 1 Price per product. The quantity entered above will be used calc…" at bounding box center [262, 115] width 235 height 36
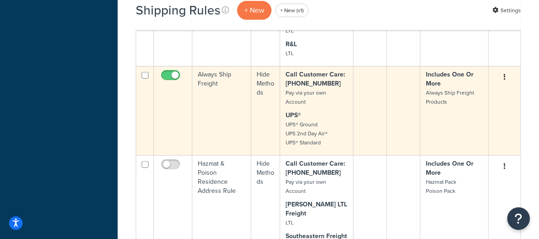
scroll to position [603, 0]
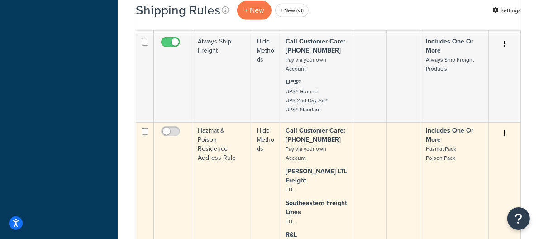
click at [215, 122] on td "Hazmat & Poison Residence Address Rule" at bounding box center [221, 200] width 59 height 157
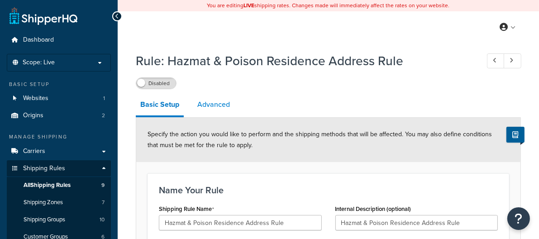
click at [205, 104] on link "Advanced" at bounding box center [214, 105] width 42 height 22
select select "residential"
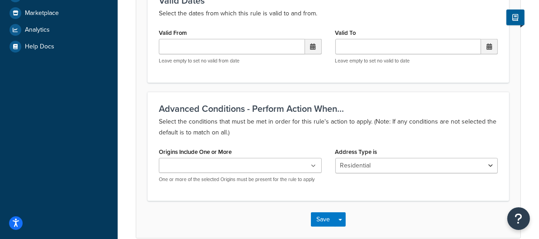
scroll to position [320, 0]
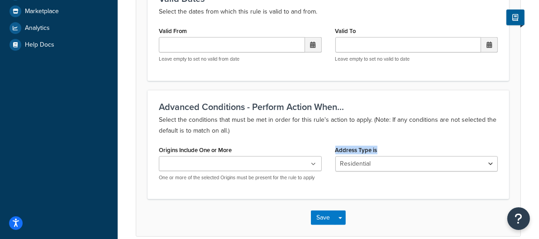
drag, startPoint x: 382, startPoint y: 150, endPoint x: 293, endPoint y: 141, distance: 89.5
click at [331, 147] on div "Address Type is N/A Business Residential" at bounding box center [416, 160] width 176 height 35
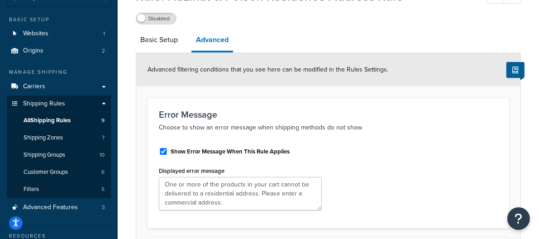
scroll to position [64, 0]
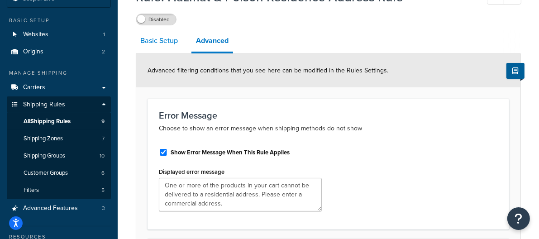
click at [160, 50] on link "Basic Setup" at bounding box center [159, 41] width 47 height 22
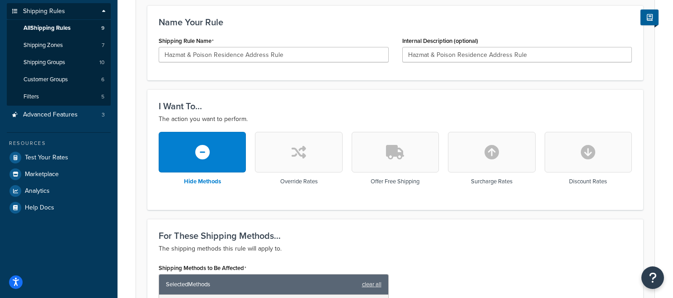
scroll to position [155, 0]
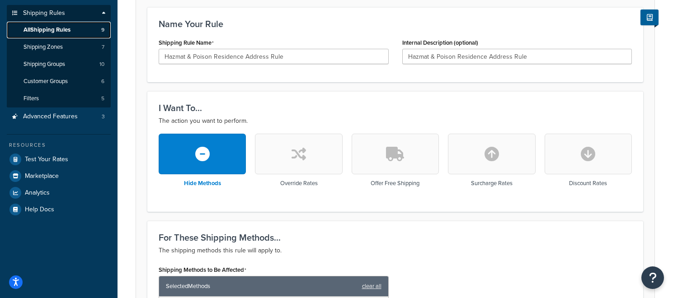
click at [64, 33] on span "All Shipping Rules" at bounding box center [47, 30] width 47 height 8
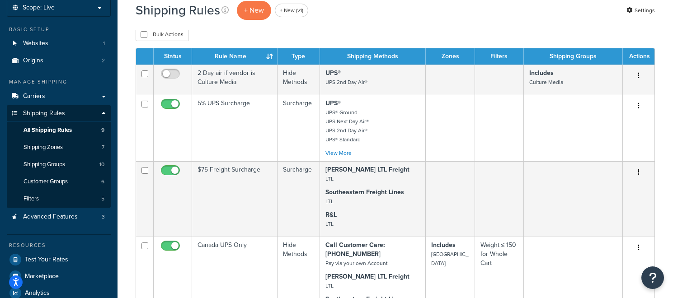
scroll to position [57, 0]
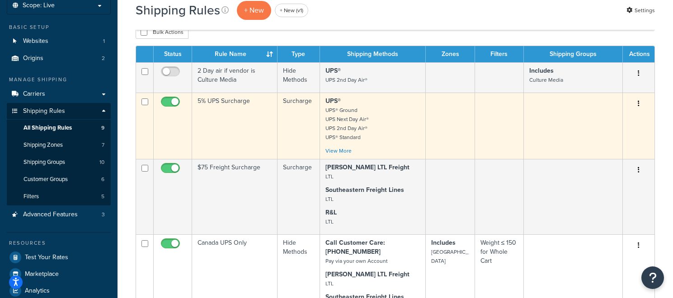
click at [223, 115] on td "5% UPS Surcharge" at bounding box center [234, 126] width 85 height 66
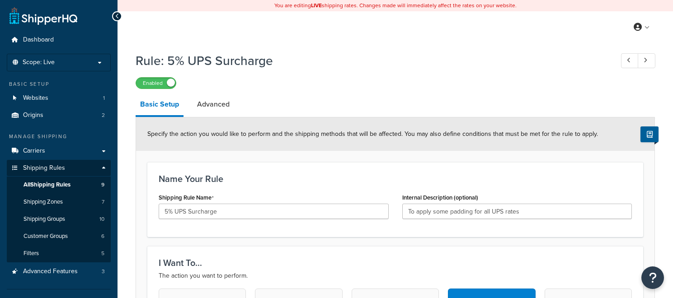
select select "PERCENTAGE"
click at [224, 112] on link "Advanced" at bounding box center [214, 105] width 42 height 22
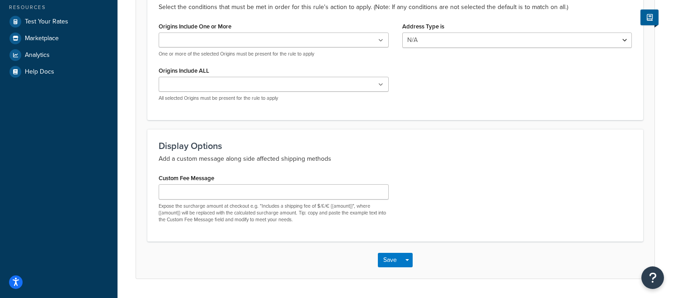
scroll to position [320, 0]
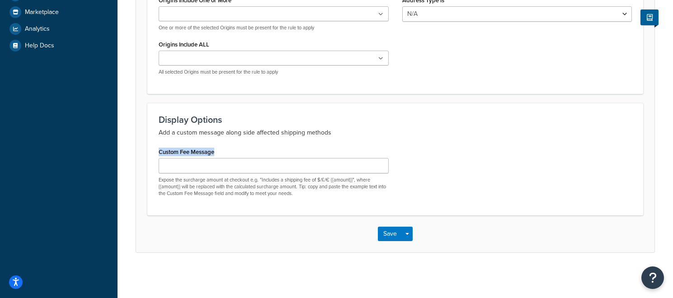
drag, startPoint x: 203, startPoint y: 150, endPoint x: 143, endPoint y: 148, distance: 59.7
click at [143, 148] on form "Advanced filtering conditions that you see here can be modified in the Rules Se…" at bounding box center [395, 25] width 519 height 454
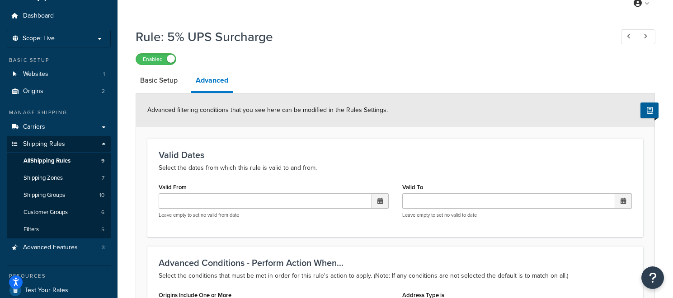
scroll to position [23, 0]
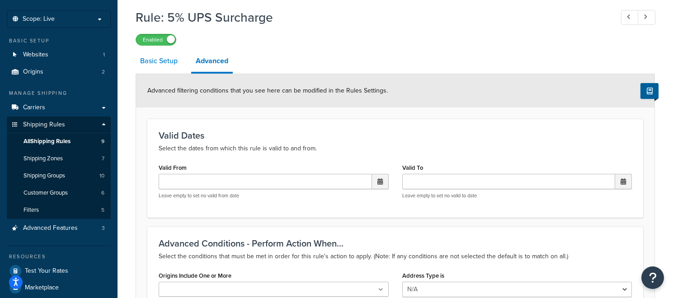
click at [170, 58] on link "Basic Setup" at bounding box center [159, 61] width 47 height 22
select select "PERCENTAGE"
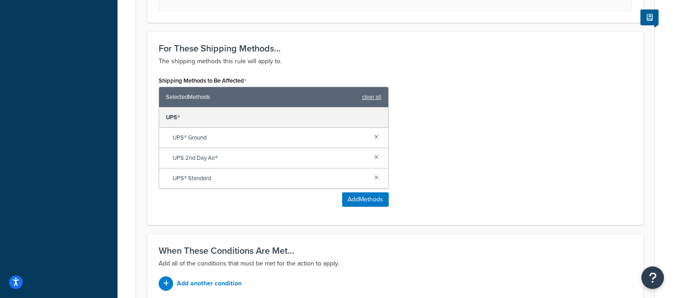
scroll to position [551, 0]
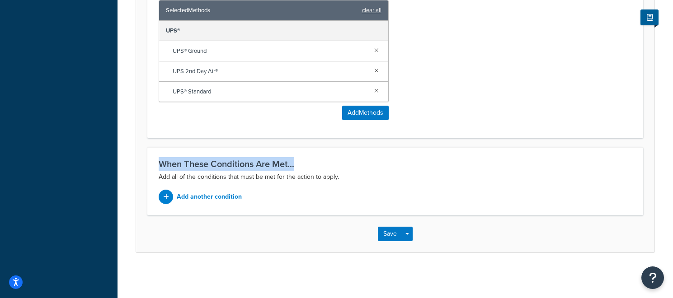
drag, startPoint x: 311, startPoint y: 160, endPoint x: 162, endPoint y: 163, distance: 148.3
click at [156, 161] on div "When These Conditions Are Met... Add all of the conditions that must be met for…" at bounding box center [395, 181] width 496 height 68
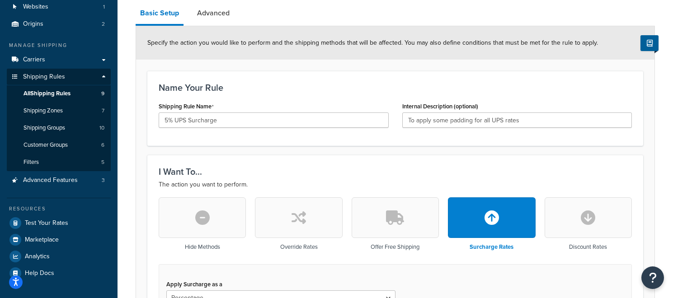
scroll to position [0, 0]
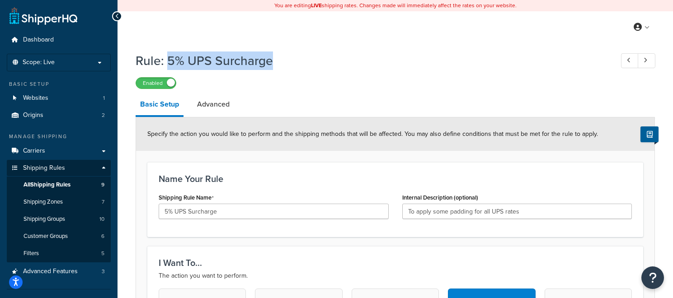
drag, startPoint x: 170, startPoint y: 63, endPoint x: 290, endPoint y: 63, distance: 120.3
click at [291, 63] on h1 "Rule: 5% UPS Surcharge" at bounding box center [370, 61] width 469 height 18
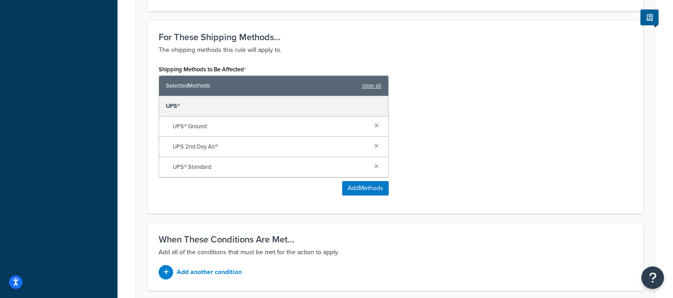
scroll to position [476, 0]
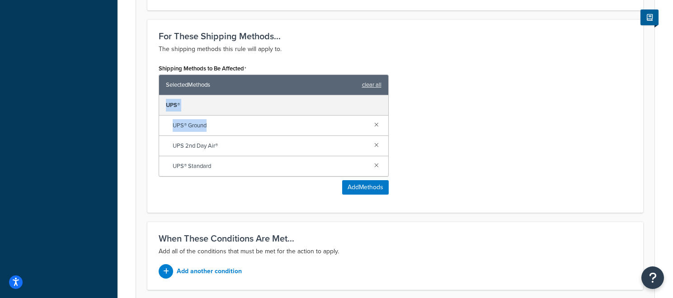
drag, startPoint x: 184, startPoint y: 113, endPoint x: 210, endPoint y: 123, distance: 28.2
click at [210, 122] on div "UPS® UPS® Ground UPS 2nd Day Air® UPS® Standard" at bounding box center [273, 135] width 229 height 81
drag, startPoint x: 309, startPoint y: 214, endPoint x: 332, endPoint y: 229, distance: 27.6
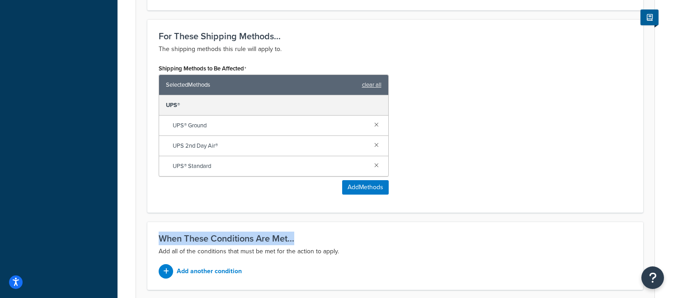
drag, startPoint x: 326, startPoint y: 232, endPoint x: 301, endPoint y: 240, distance: 26.5
click at [301, 240] on div "When These Conditions Are Met... Add all of the conditions that must be met for…" at bounding box center [395, 256] width 496 height 68
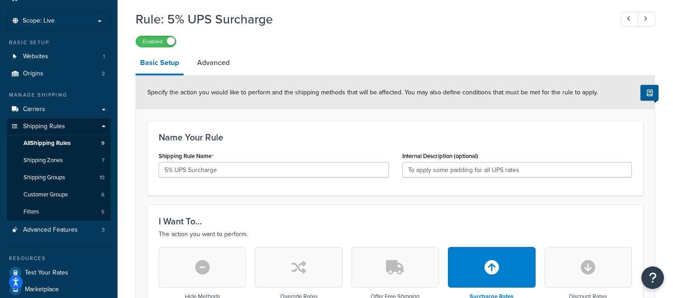
scroll to position [0, 0]
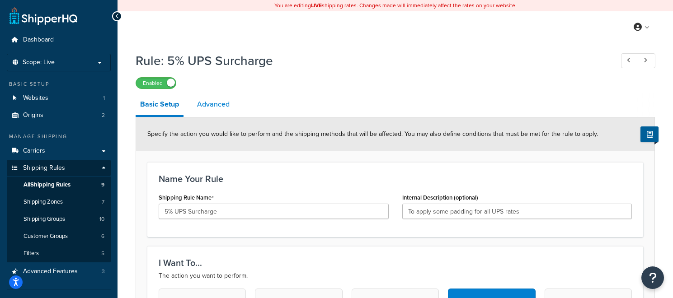
click at [227, 111] on link "Advanced" at bounding box center [214, 105] width 42 height 22
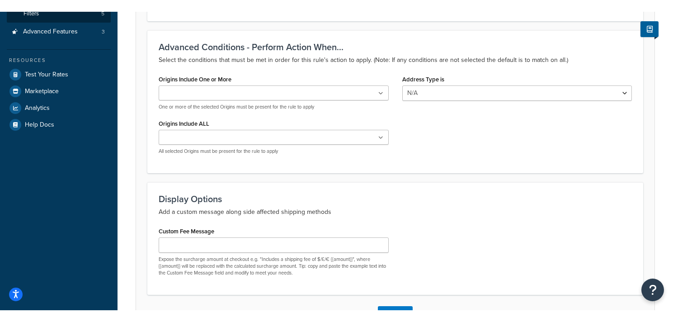
scroll to position [251, 0]
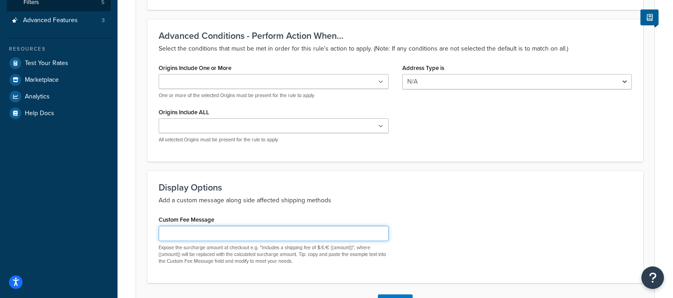
click at [240, 232] on input "Custom Fee Message" at bounding box center [274, 233] width 230 height 15
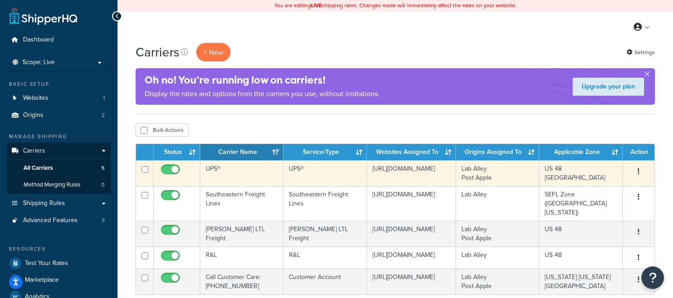
click at [250, 172] on td "UPS®" at bounding box center [241, 174] width 83 height 26
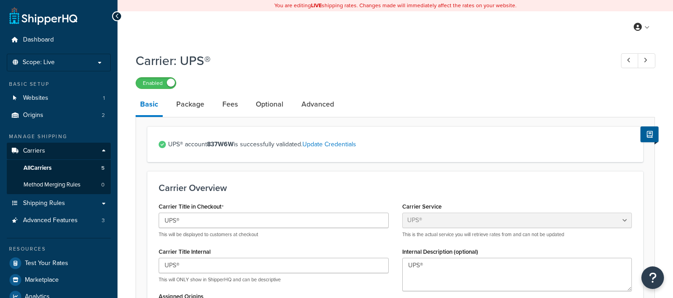
select select "ups"
click at [224, 143] on strong "837W6W" at bounding box center [220, 144] width 27 height 9
click at [231, 108] on link "Fees" at bounding box center [230, 105] width 24 height 22
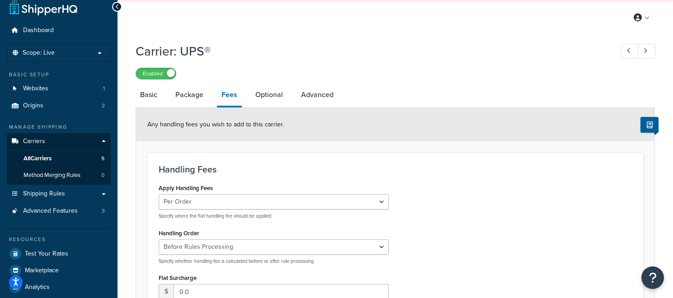
scroll to position [12, 0]
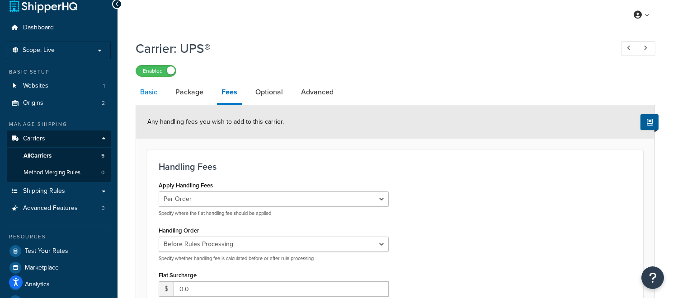
click at [137, 99] on link "Basic" at bounding box center [149, 92] width 26 height 22
select select "ups"
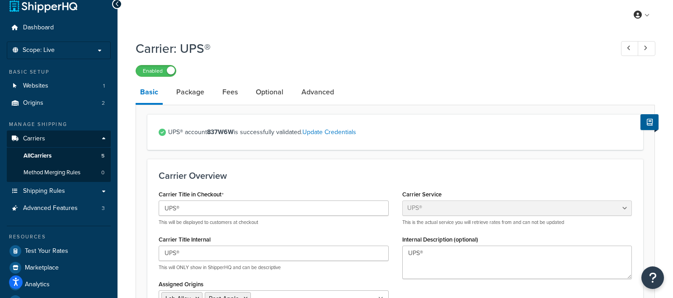
click at [221, 134] on strong "837W6W" at bounding box center [220, 132] width 27 height 9
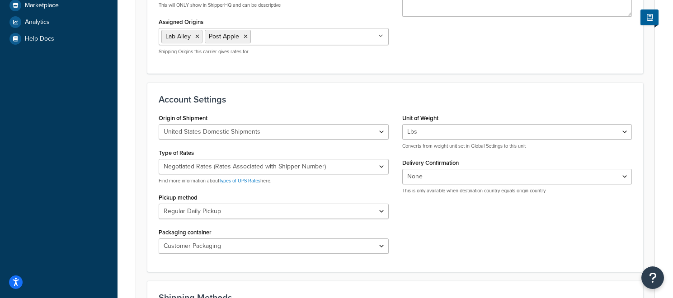
scroll to position [284, 0]
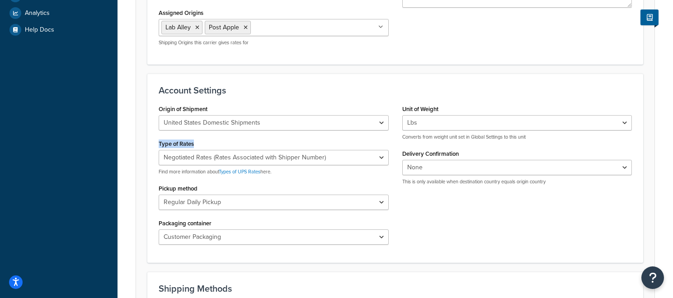
drag, startPoint x: 194, startPoint y: 147, endPoint x: 228, endPoint y: 151, distance: 35.2
click at [141, 147] on form "UPS® account 837W6W is successfully validated. Update Credentials Carrier Overv…" at bounding box center [395, 214] width 519 height 742
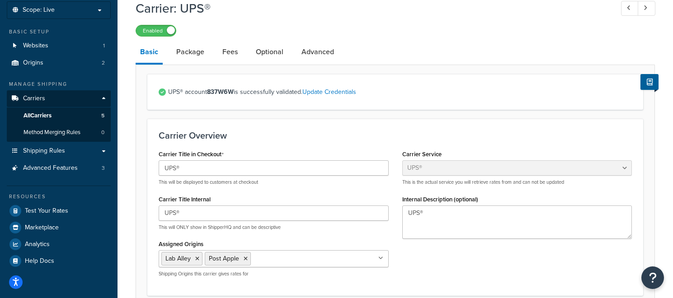
scroll to position [0, 0]
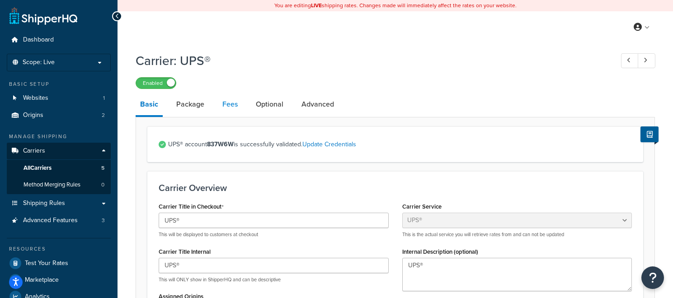
click at [229, 109] on link "Fees" at bounding box center [230, 105] width 24 height 22
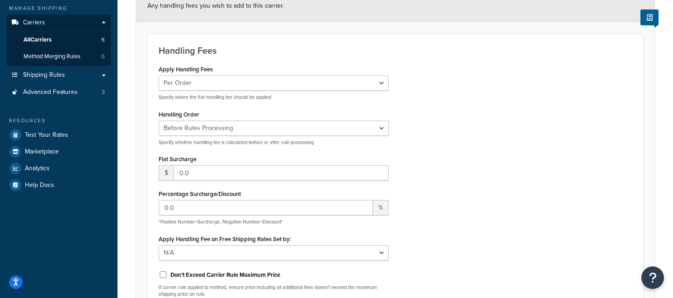
scroll to position [131, 0]
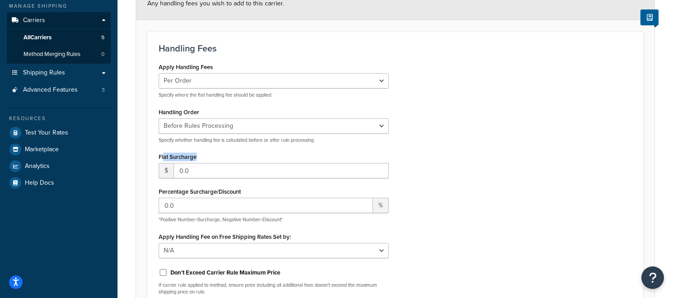
drag, startPoint x: 194, startPoint y: 156, endPoint x: 173, endPoint y: 156, distance: 21.7
click at [165, 156] on div "Flat Surcharge $ 0.0" at bounding box center [274, 165] width 230 height 28
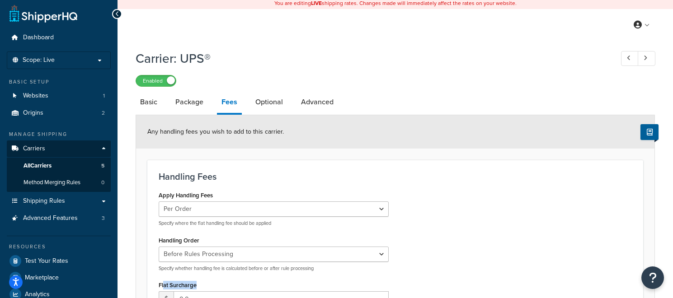
scroll to position [0, 0]
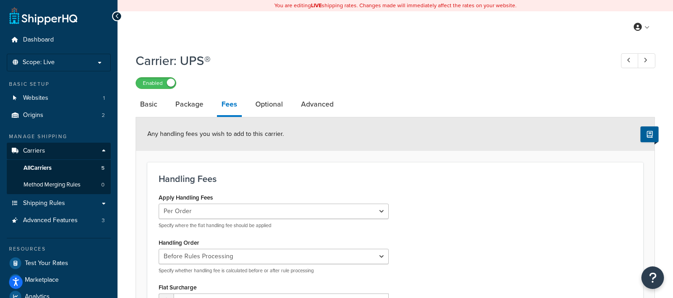
click at [193, 60] on h1 "Carrier: UPS®" at bounding box center [370, 61] width 469 height 18
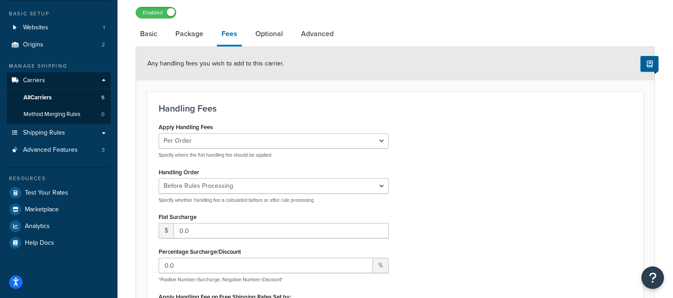
scroll to position [71, 0]
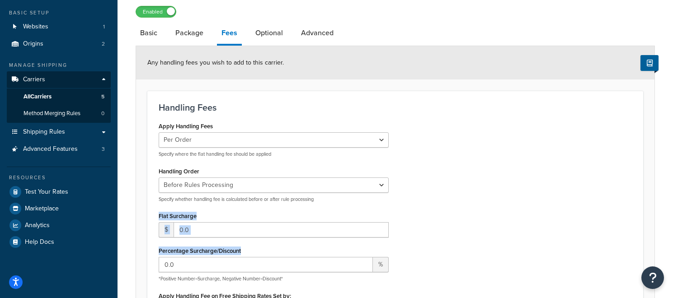
drag, startPoint x: 271, startPoint y: 254, endPoint x: 147, endPoint y: 214, distance: 129.7
click at [147, 214] on div "Handling Fees Apply Handling Fees Per Order Per Item Per Package Specify where …" at bounding box center [395, 232] width 496 height 282
click at [160, 34] on link "Basic" at bounding box center [149, 33] width 26 height 22
select select "ups"
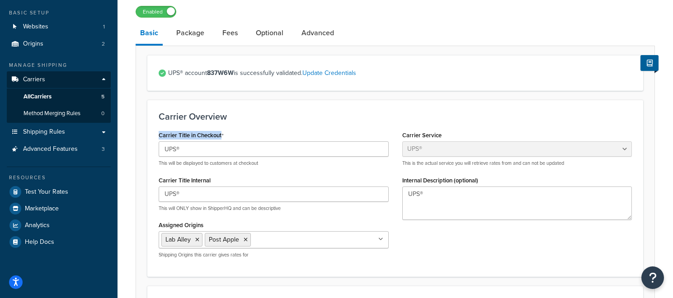
drag, startPoint x: 248, startPoint y: 136, endPoint x: 137, endPoint y: 132, distance: 110.8
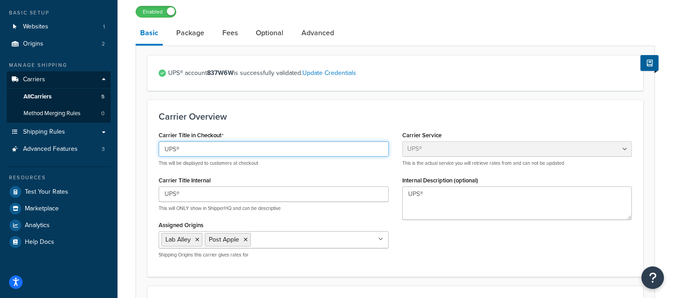
click at [252, 151] on input "UPS®" at bounding box center [274, 149] width 230 height 15
type input "UPS®"
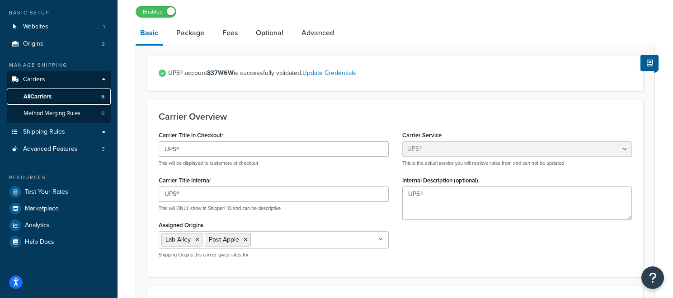
click at [89, 97] on link "All Carriers 5" at bounding box center [59, 97] width 104 height 17
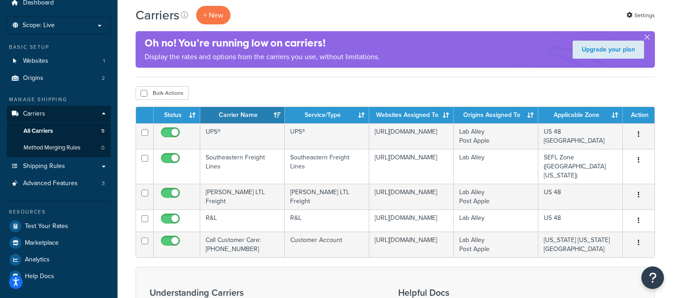
scroll to position [38, 0]
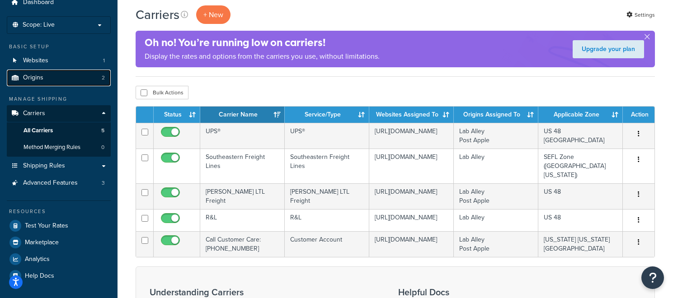
click at [95, 80] on link "Origins 2" at bounding box center [59, 78] width 104 height 17
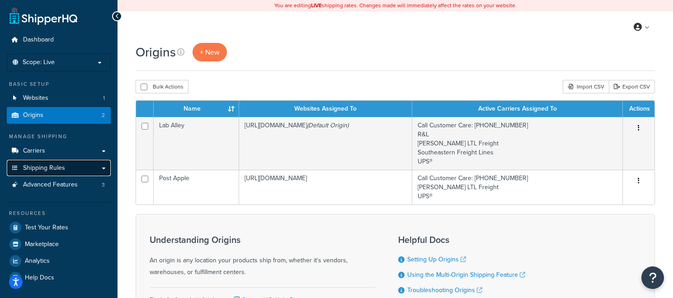
click at [66, 169] on link "Shipping Rules" at bounding box center [59, 168] width 104 height 17
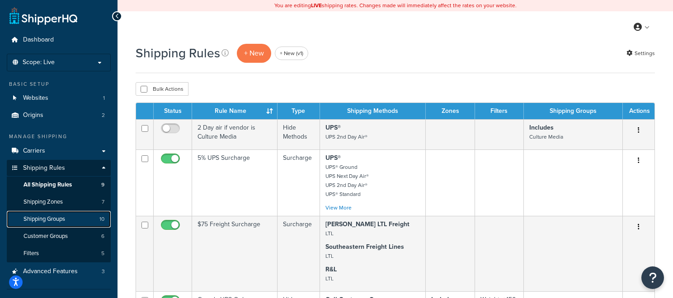
click at [63, 222] on span "Shipping Groups" at bounding box center [45, 220] width 42 height 8
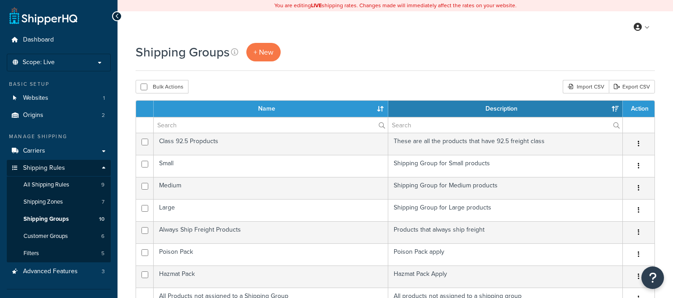
select select "15"
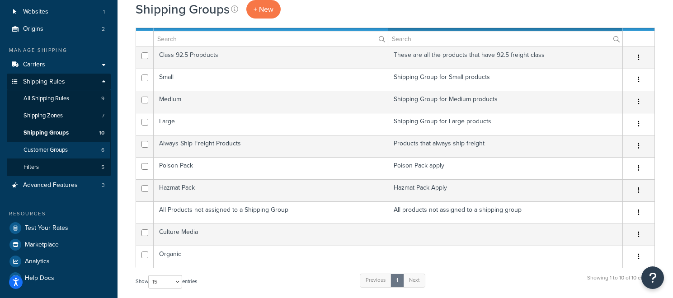
scroll to position [100, 0]
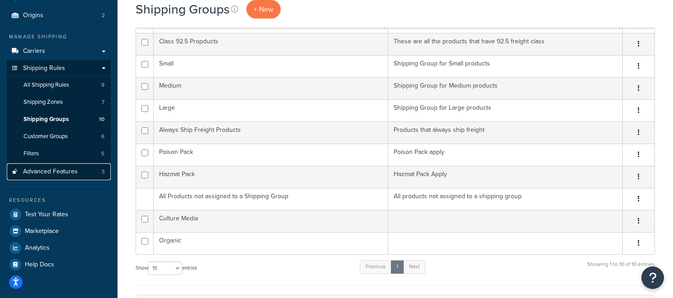
click at [80, 172] on link "Advanced Features 3" at bounding box center [59, 172] width 104 height 17
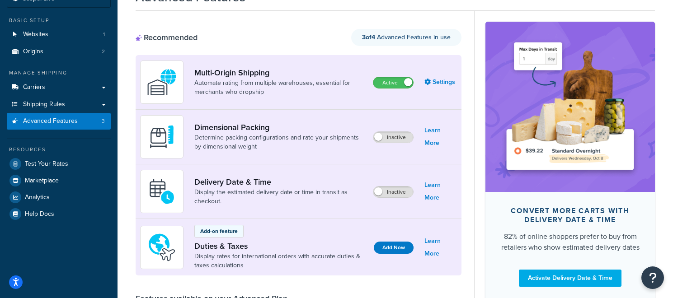
scroll to position [63, 0]
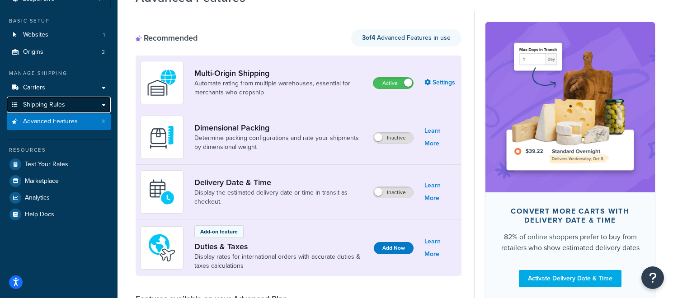
click at [80, 104] on link "Shipping Rules" at bounding box center [59, 105] width 104 height 17
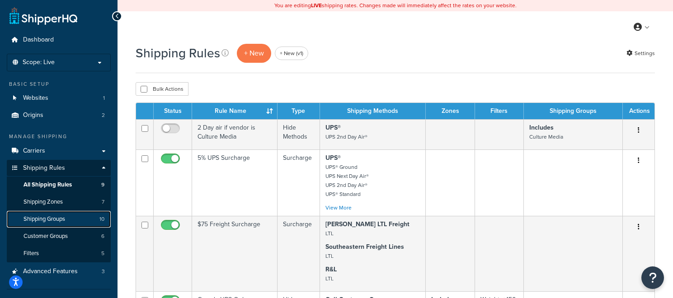
click at [60, 223] on link "Shipping Groups 10" at bounding box center [59, 219] width 104 height 17
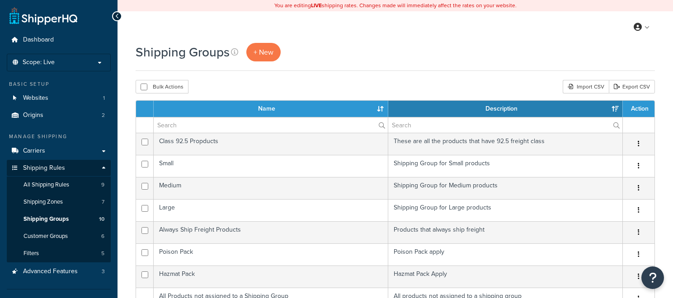
select select "15"
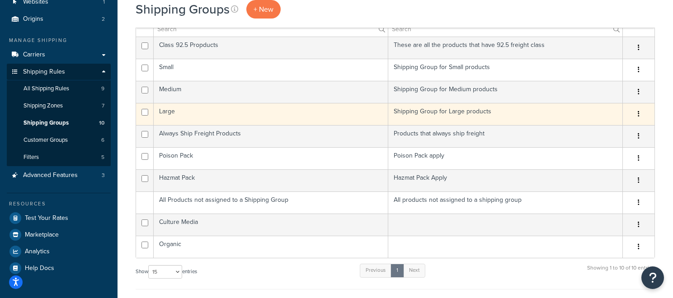
scroll to position [98, 0]
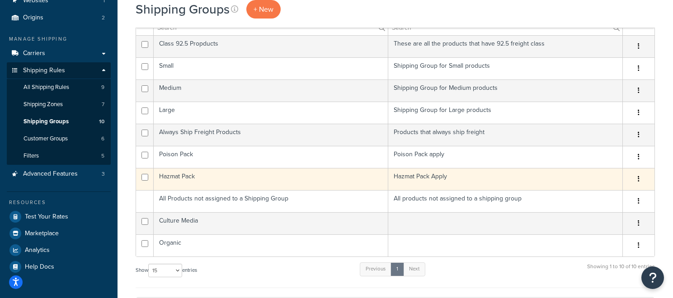
click at [193, 179] on td "Hazmat Pack" at bounding box center [271, 179] width 235 height 22
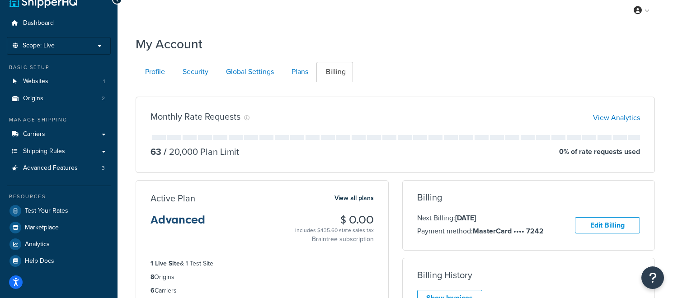
scroll to position [22, 0]
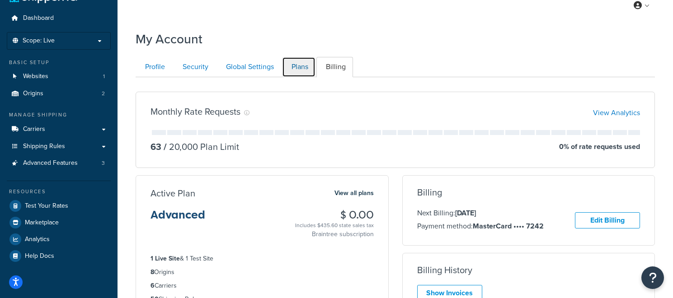
click at [307, 71] on link "Plans" at bounding box center [298, 67] width 33 height 20
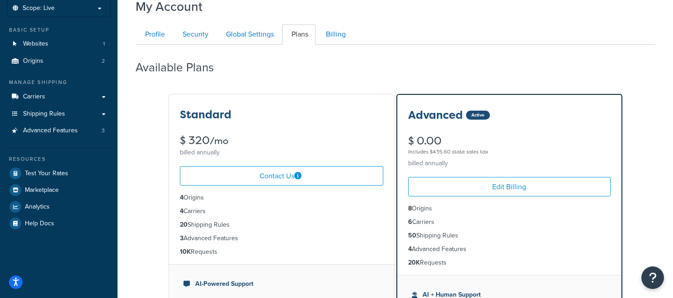
scroll to position [54, 0]
click at [327, 37] on link "Billing" at bounding box center [335, 35] width 37 height 20
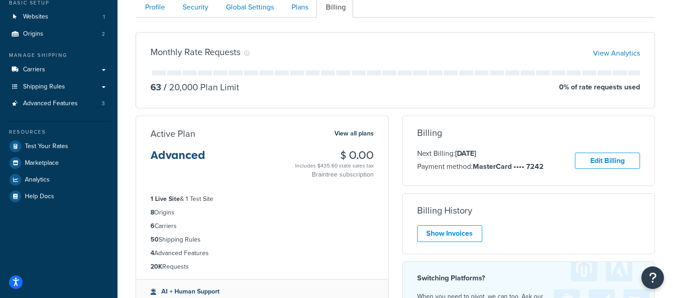
scroll to position [80, 0]
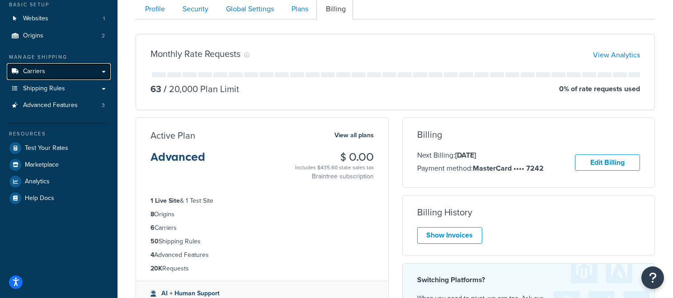
click at [86, 71] on link "Carriers" at bounding box center [59, 71] width 104 height 17
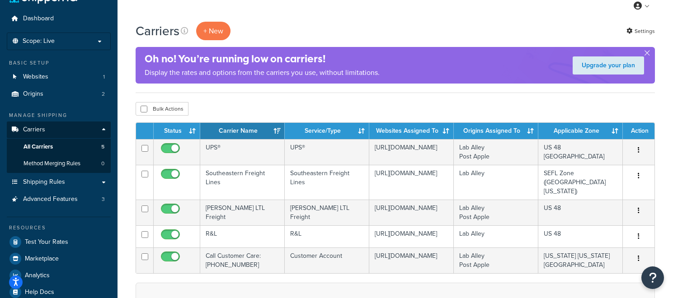
scroll to position [22, 0]
